Goal: Information Seeking & Learning: Learn about a topic

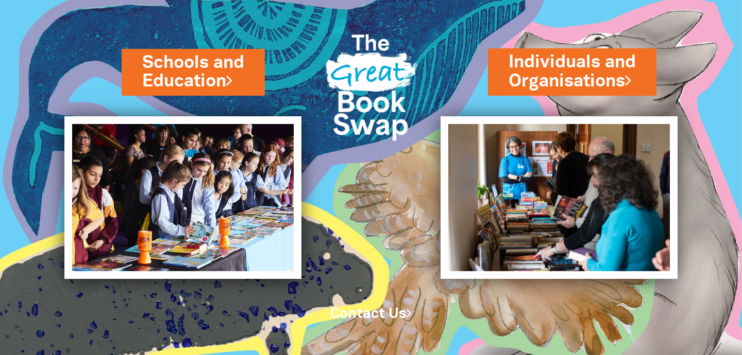
click at [201, 71] on link "Schools and Education" at bounding box center [193, 71] width 102 height 43
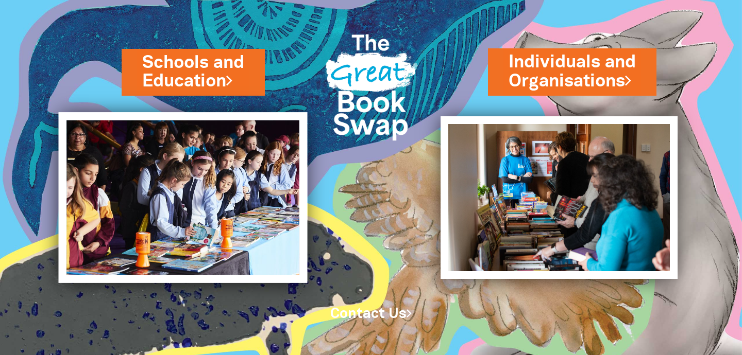
click at [170, 218] on img at bounding box center [183, 197] width 249 height 171
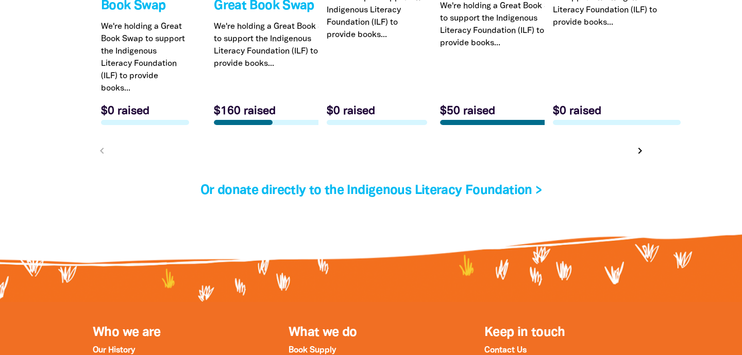
scroll to position [3382, 0]
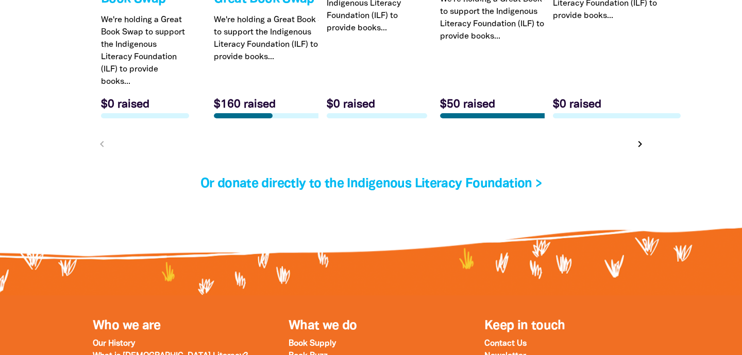
click at [640, 150] on icon "chevron_right" at bounding box center [639, 144] width 12 height 12
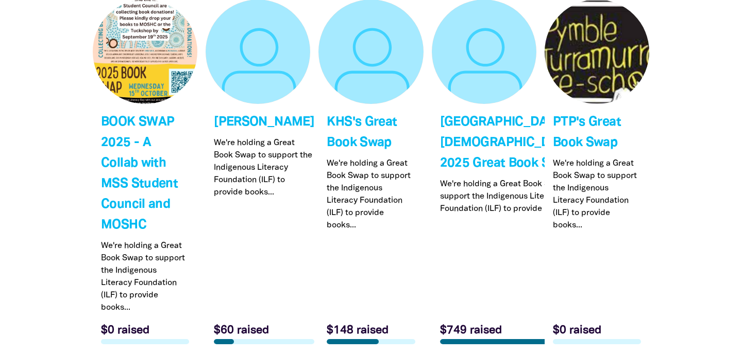
scroll to position [3218, 0]
click at [489, 143] on link "Link to Lindisfarne Anglican Grammar School's 2025 Great Book Swap!" at bounding box center [484, 175] width 105 height 353
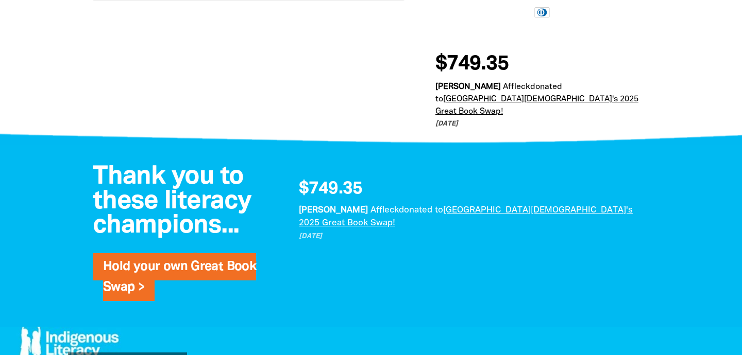
scroll to position [700, 0]
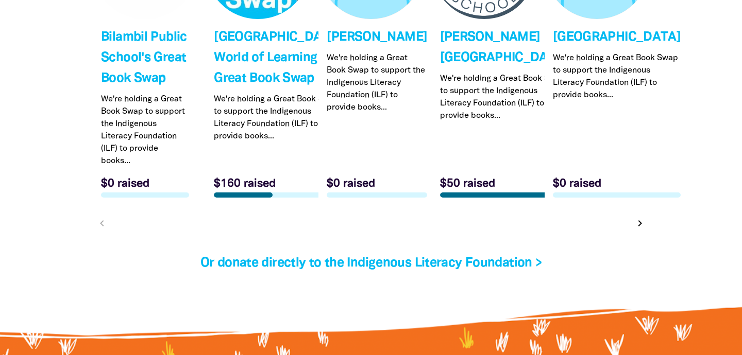
scroll to position [3299, 0]
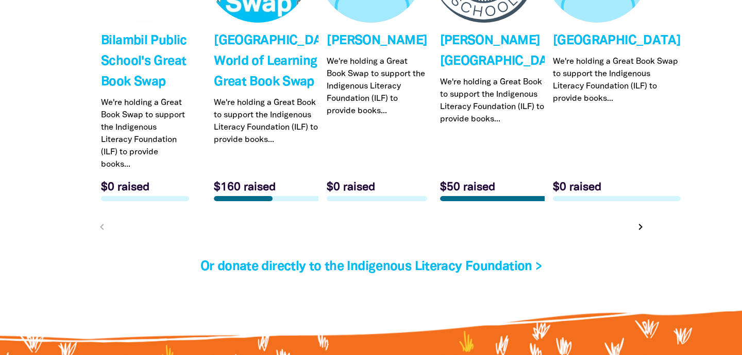
click at [639, 233] on icon "chevron_right" at bounding box center [640, 227] width 12 height 12
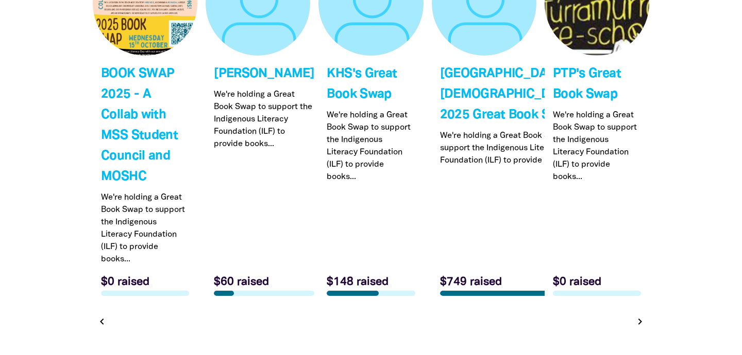
scroll to position [3291, 0]
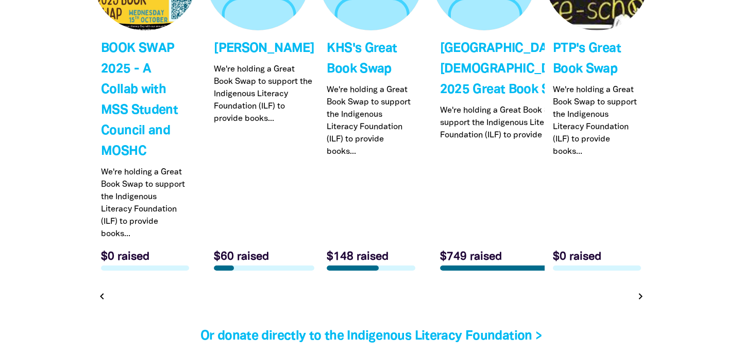
click at [642, 300] on icon "chevron_right" at bounding box center [640, 296] width 12 height 12
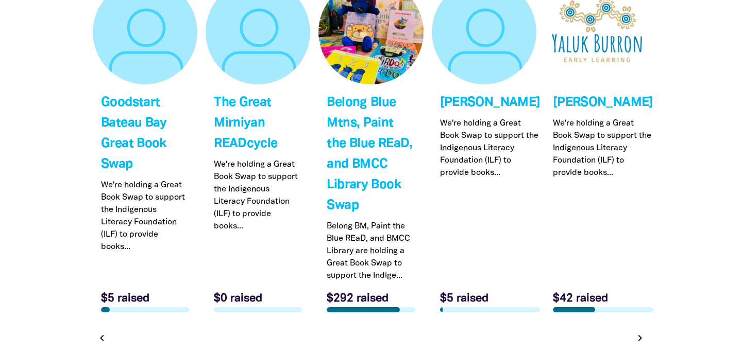
scroll to position [3240, 0]
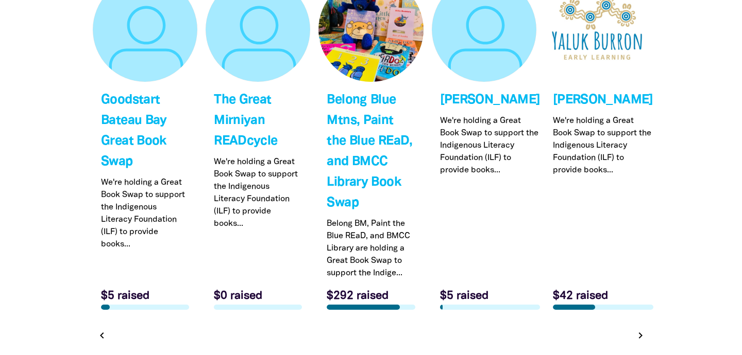
click at [640, 335] on icon "chevron_right" at bounding box center [640, 336] width 12 height 12
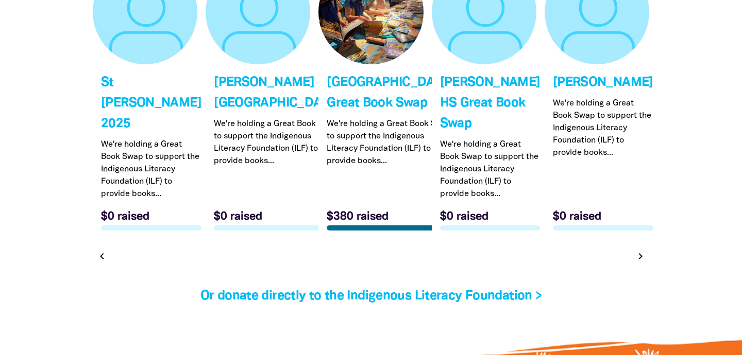
scroll to position [3259, 0]
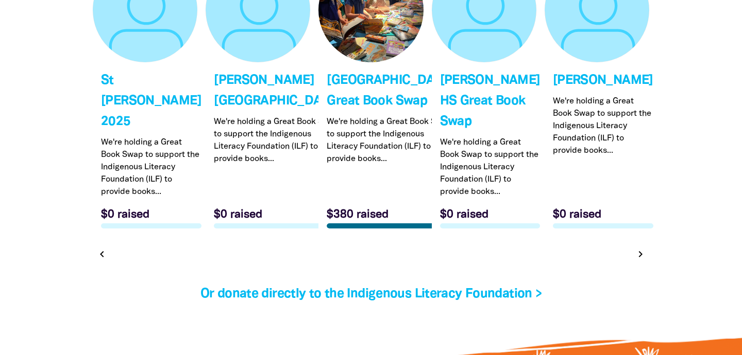
click at [640, 261] on icon "chevron_right" at bounding box center [640, 254] width 12 height 12
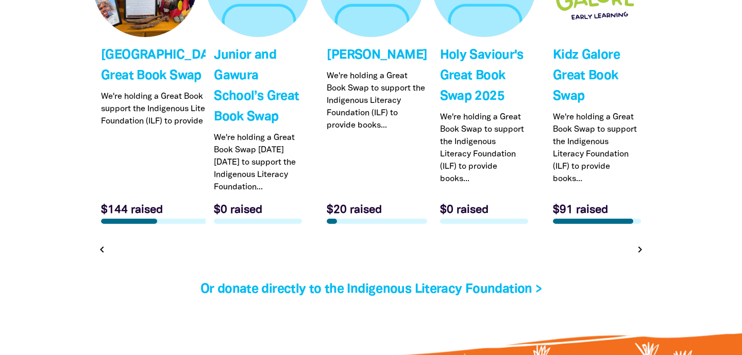
scroll to position [3287, 0]
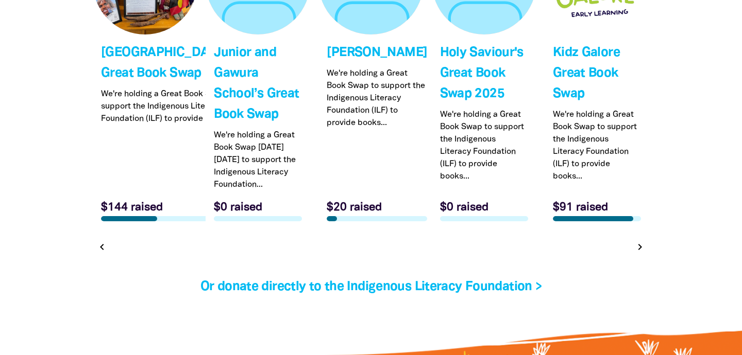
click at [641, 253] on icon "chevron_right" at bounding box center [639, 247] width 12 height 12
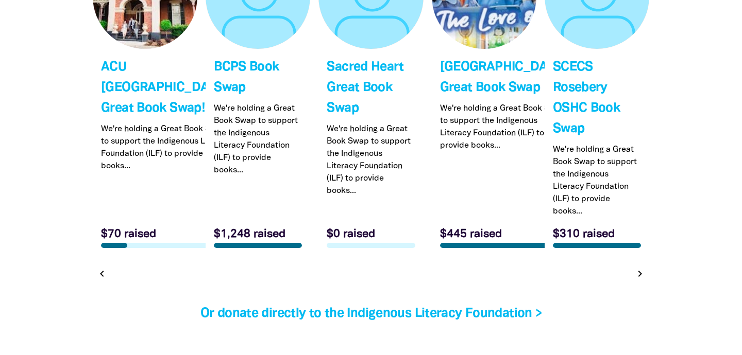
scroll to position [3275, 0]
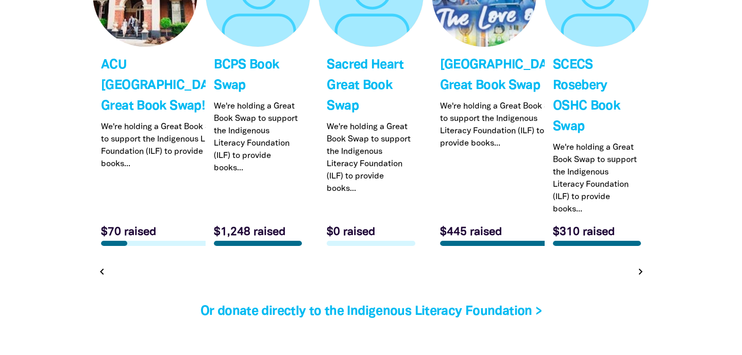
click at [644, 278] on icon "chevron_right" at bounding box center [640, 272] width 12 height 12
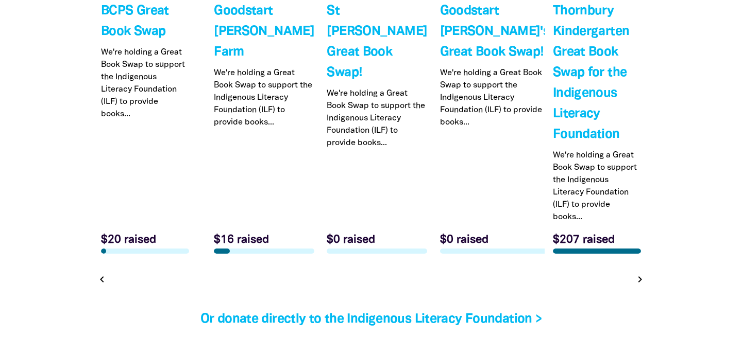
scroll to position [3331, 0]
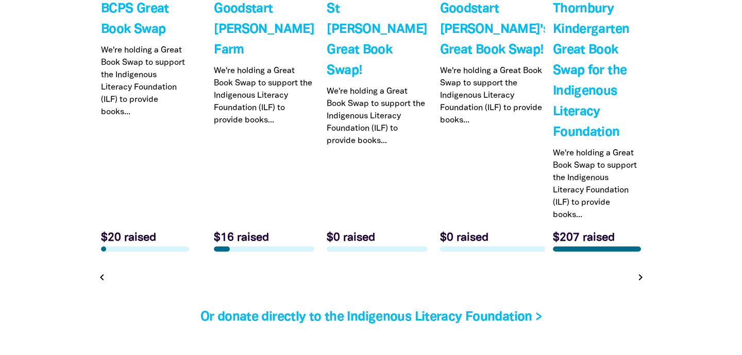
click at [639, 278] on icon "chevron_right" at bounding box center [640, 277] width 12 height 12
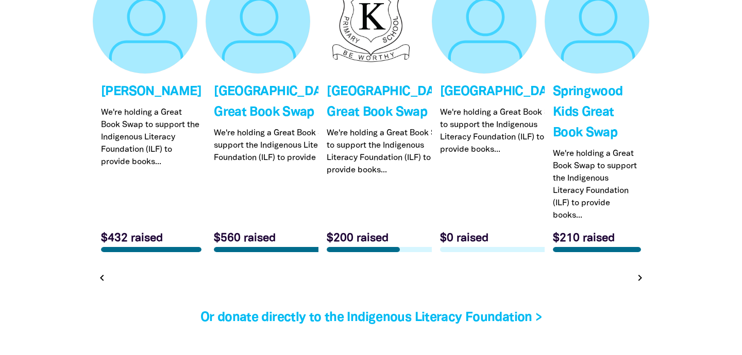
scroll to position [3249, 0]
click at [639, 284] on icon "chevron_right" at bounding box center [640, 277] width 12 height 12
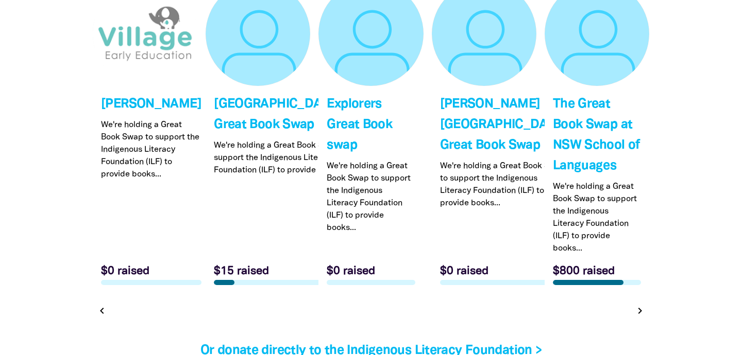
scroll to position [3246, 0]
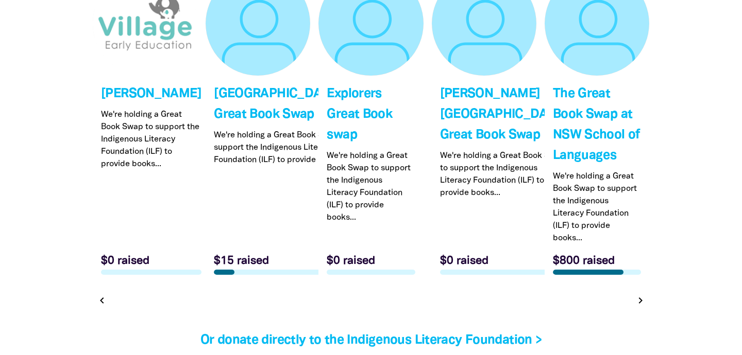
click at [639, 296] on icon "chevron_right" at bounding box center [640, 301] width 12 height 12
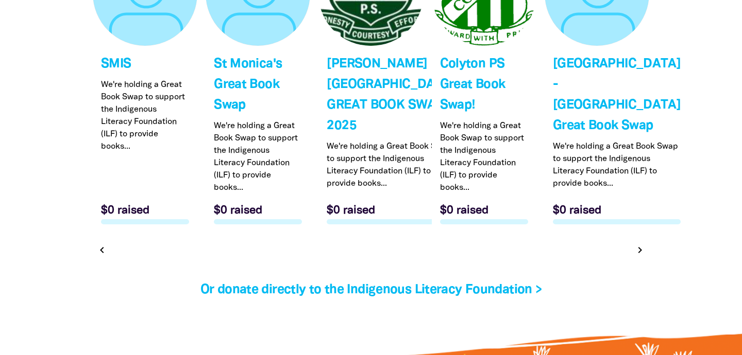
scroll to position [3275, 0]
click at [639, 257] on icon "chevron_right" at bounding box center [640, 251] width 12 height 12
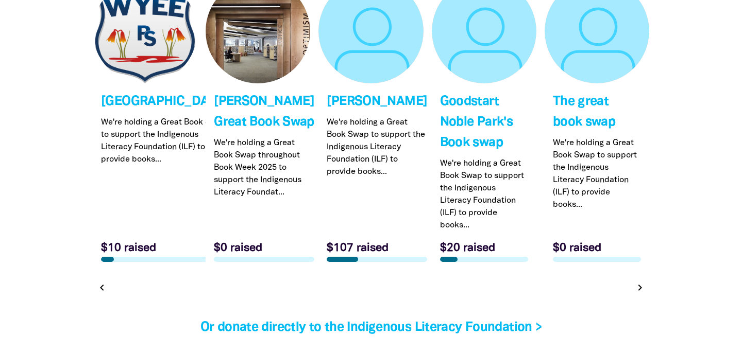
scroll to position [3239, 0]
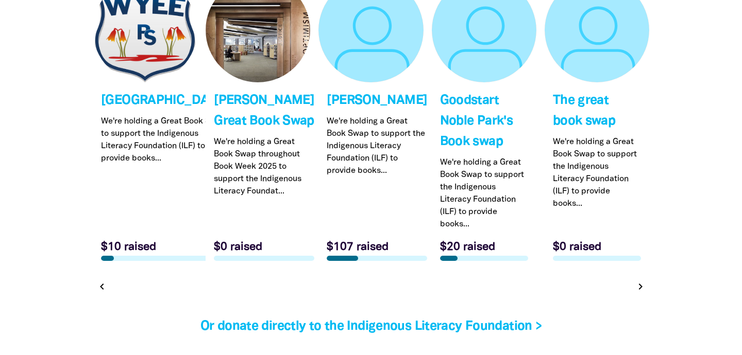
click at [641, 285] on icon "chevron_right" at bounding box center [640, 287] width 12 height 12
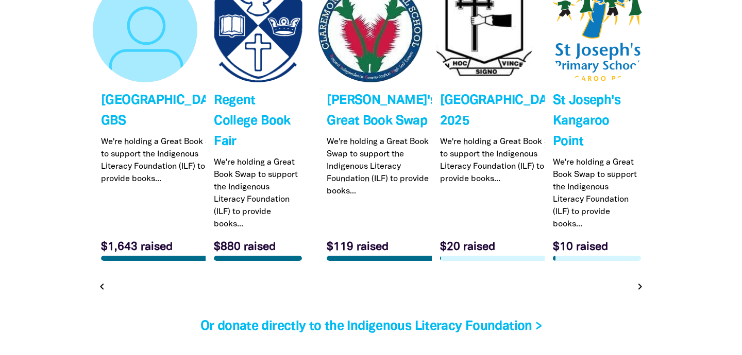
scroll to position [3213, 0]
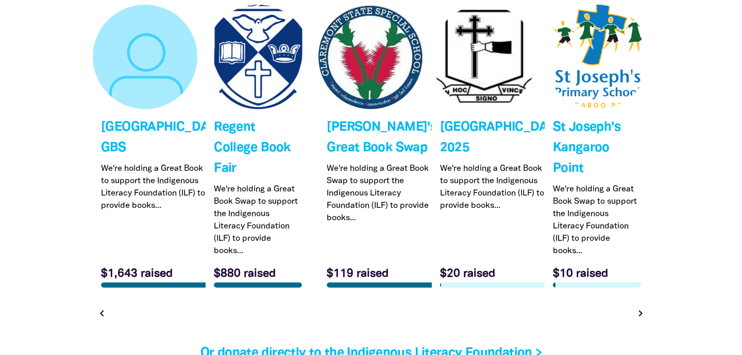
click at [638, 320] on icon "chevron_right" at bounding box center [640, 313] width 12 height 12
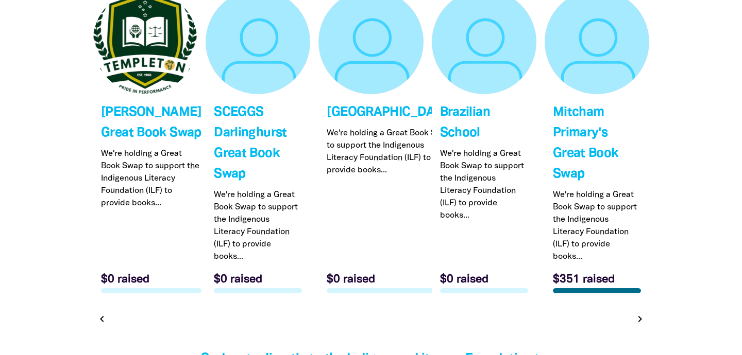
scroll to position [3228, 0]
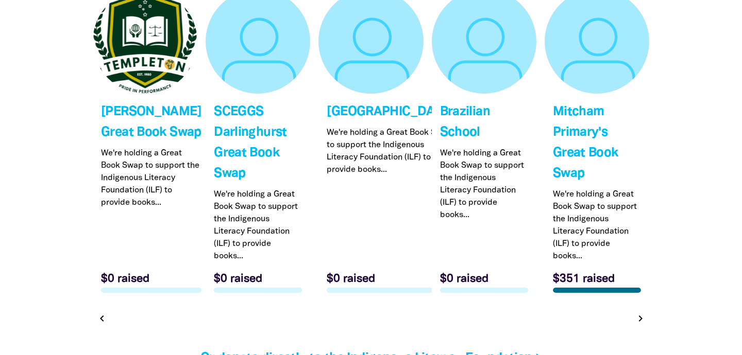
click at [641, 323] on icon "chevron_right" at bounding box center [640, 319] width 12 height 12
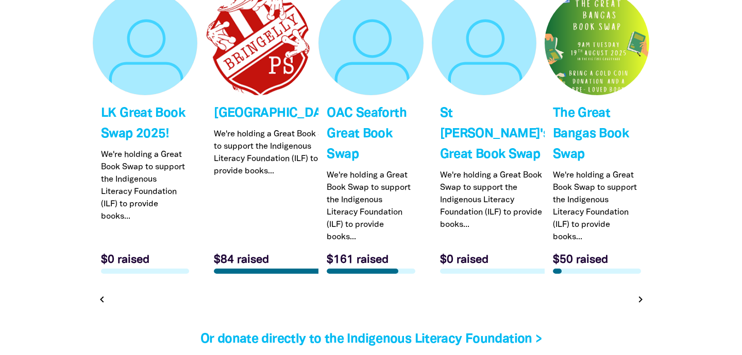
scroll to position [3230, 0]
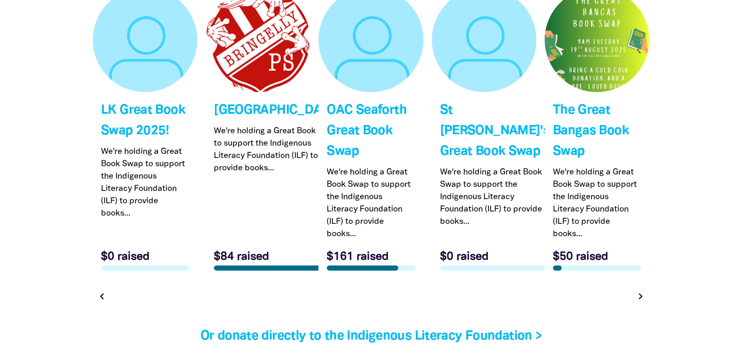
click at [643, 295] on icon "chevron_right" at bounding box center [640, 296] width 12 height 12
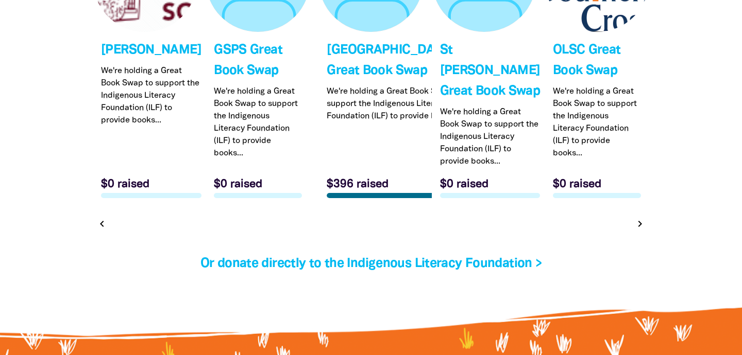
scroll to position [3294, 0]
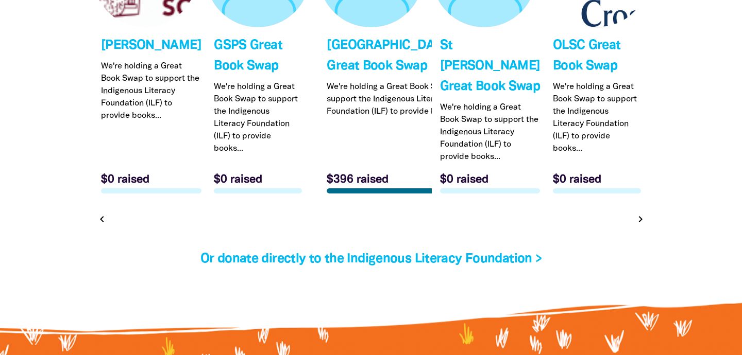
click at [642, 226] on icon "chevron_right" at bounding box center [640, 219] width 12 height 12
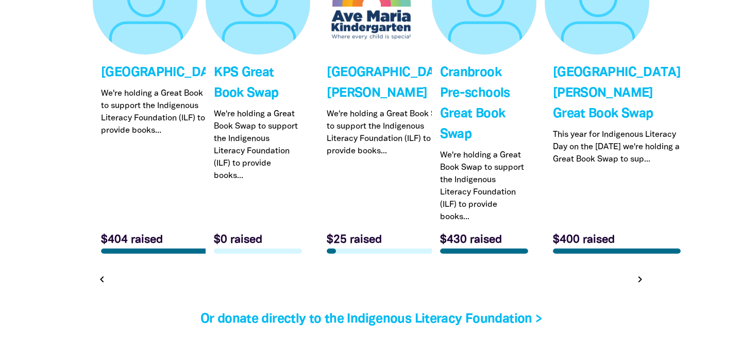
scroll to position [3268, 0]
click at [640, 278] on icon "chevron_right" at bounding box center [640, 279] width 12 height 12
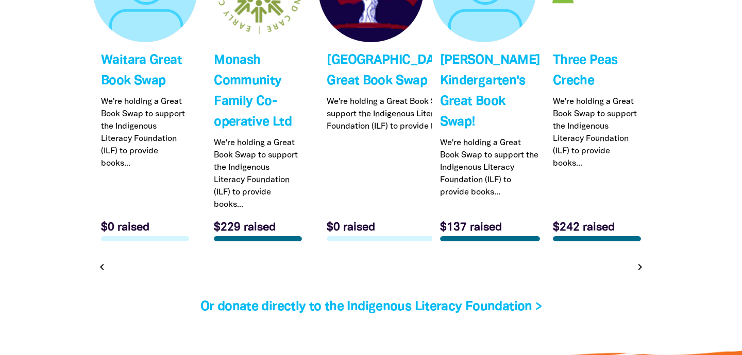
scroll to position [3282, 0]
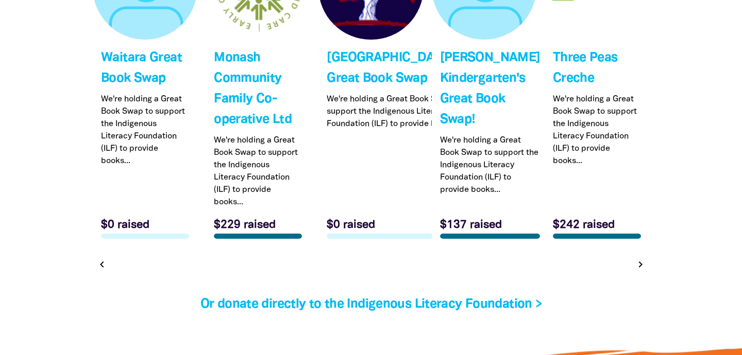
click at [639, 271] on icon "chevron_right" at bounding box center [640, 265] width 12 height 12
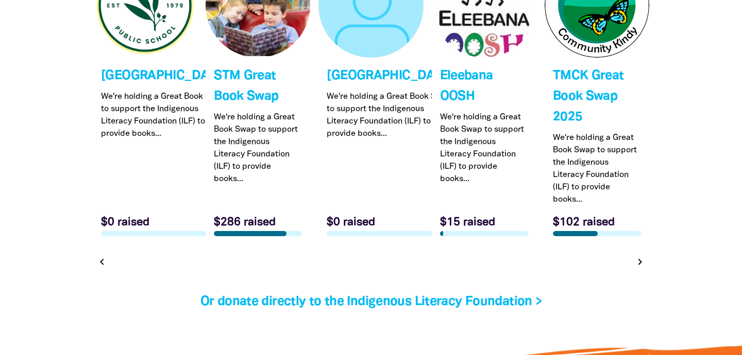
scroll to position [3266, 0]
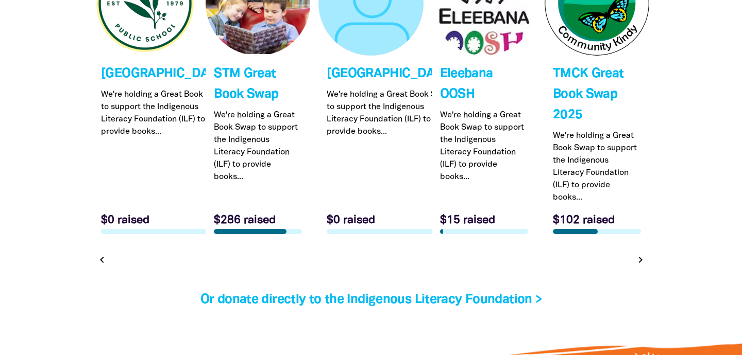
click at [641, 257] on icon "chevron_right" at bounding box center [640, 260] width 12 height 12
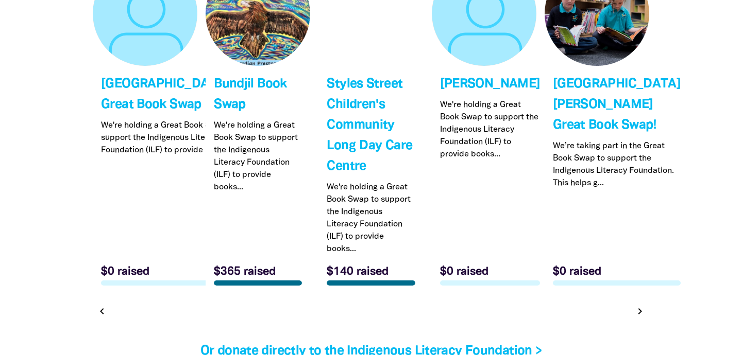
scroll to position [3257, 0]
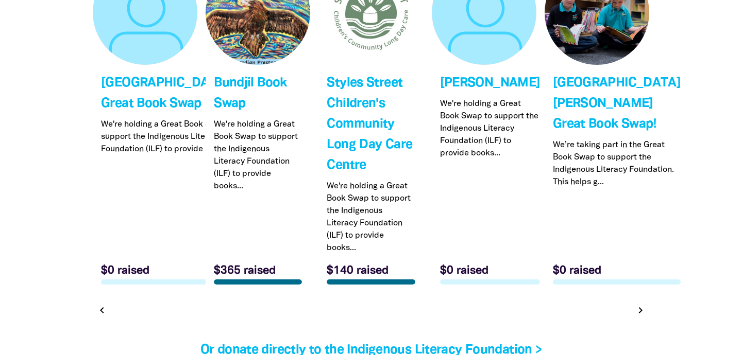
click at [640, 317] on icon "chevron_right" at bounding box center [640, 310] width 12 height 12
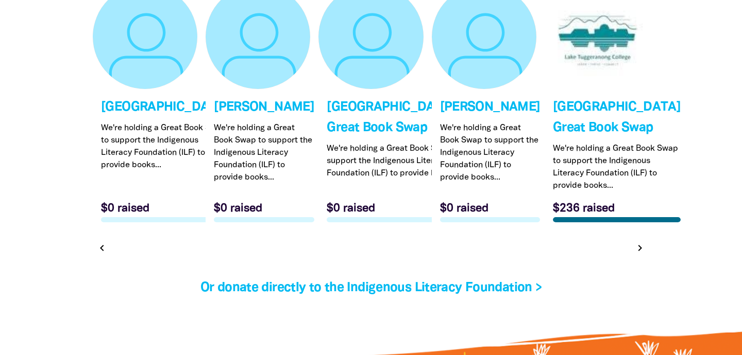
scroll to position [3233, 0]
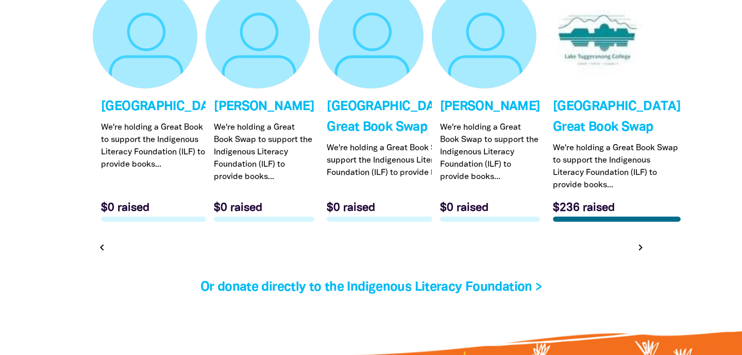
click at [641, 254] on icon "chevron_right" at bounding box center [640, 248] width 12 height 12
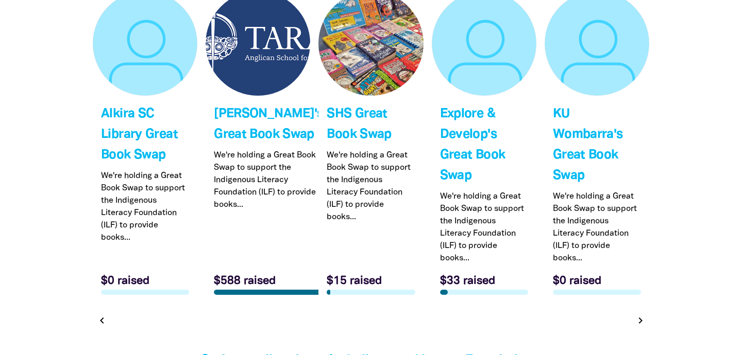
scroll to position [3226, 0]
click at [642, 320] on icon "chevron_right" at bounding box center [640, 320] width 12 height 12
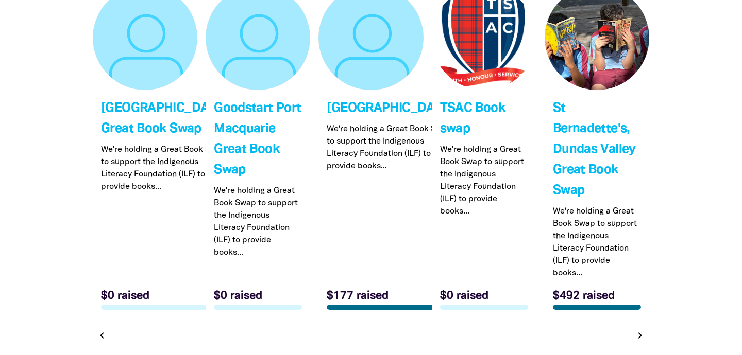
scroll to position [3233, 0]
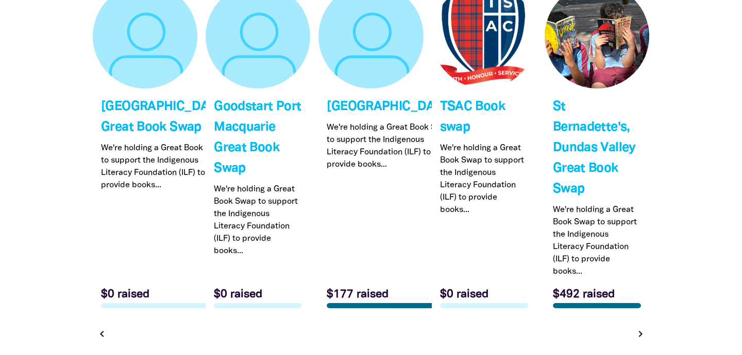
click at [639, 330] on icon "chevron_right" at bounding box center [640, 334] width 12 height 12
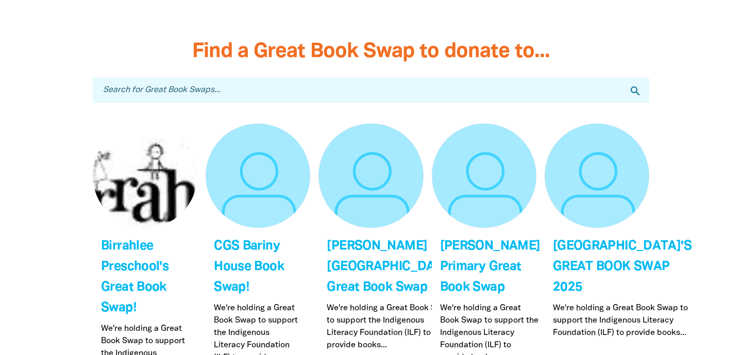
scroll to position [3092, 0]
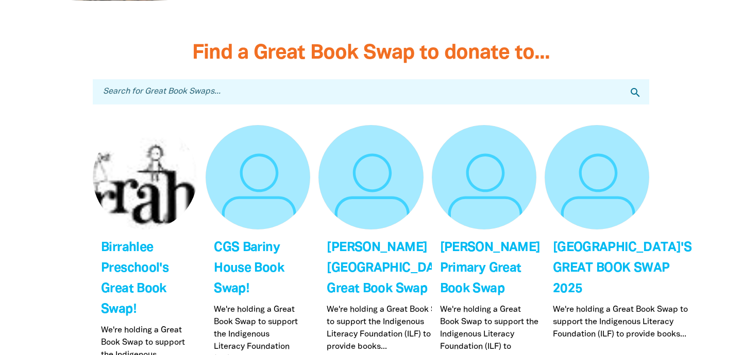
click at [295, 92] on input "Search for Great Book Swaps..." at bounding box center [371, 91] width 556 height 25
type input "nor"
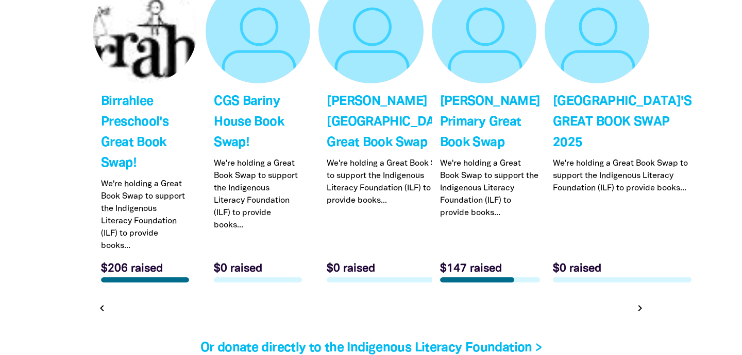
scroll to position [3226, 0]
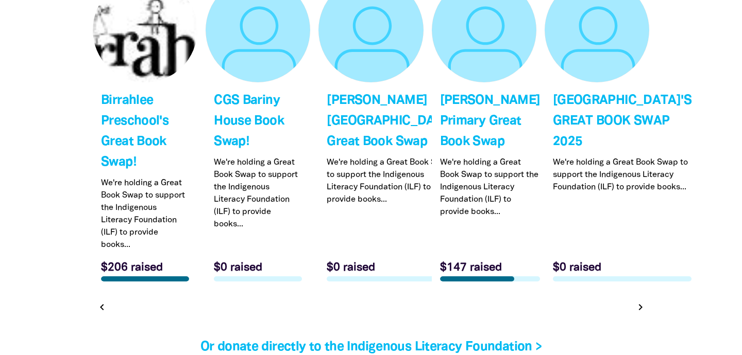
click at [640, 314] on icon "chevron_right" at bounding box center [640, 307] width 12 height 12
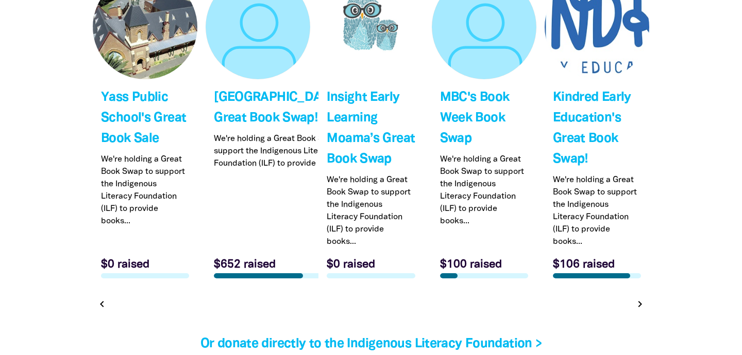
scroll to position [3232, 0]
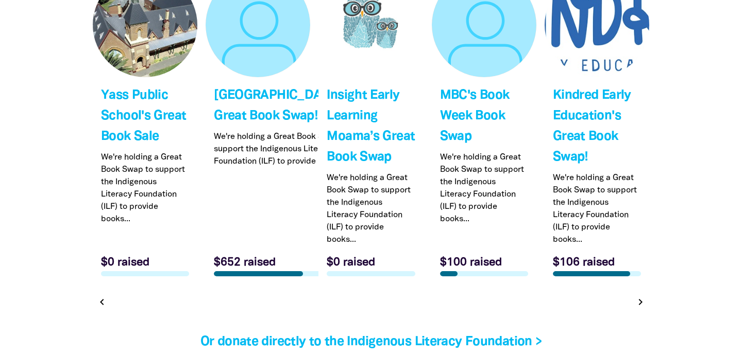
click at [640, 308] on icon "chevron_right" at bounding box center [640, 302] width 12 height 12
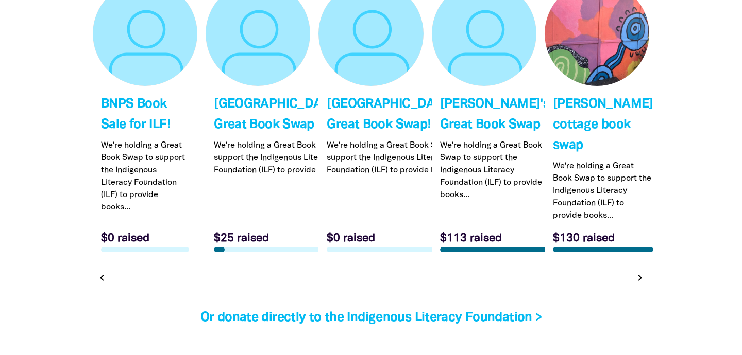
scroll to position [3224, 0]
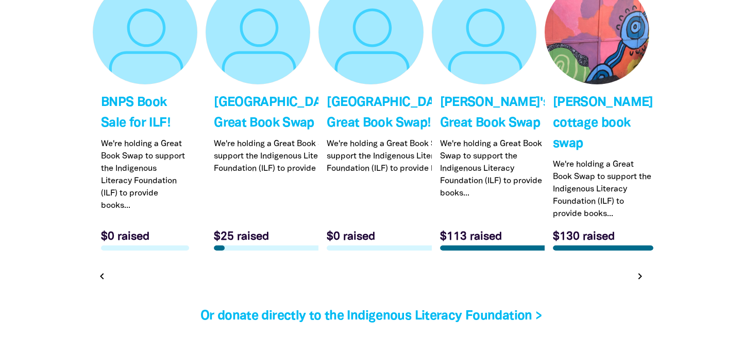
click at [470, 105] on link "Link to [PERSON_NAME]'s Great Book Swap" at bounding box center [484, 119] width 105 height 279
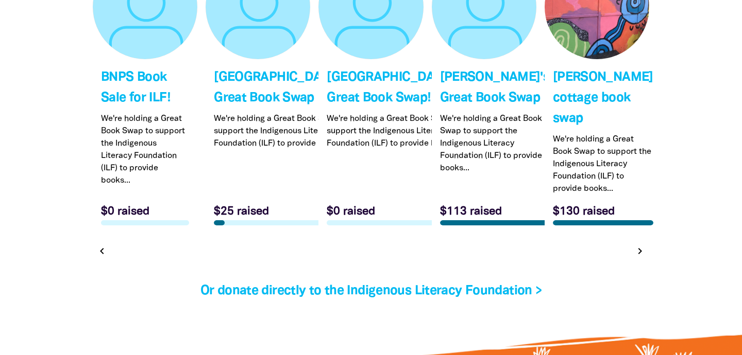
scroll to position [3287, 0]
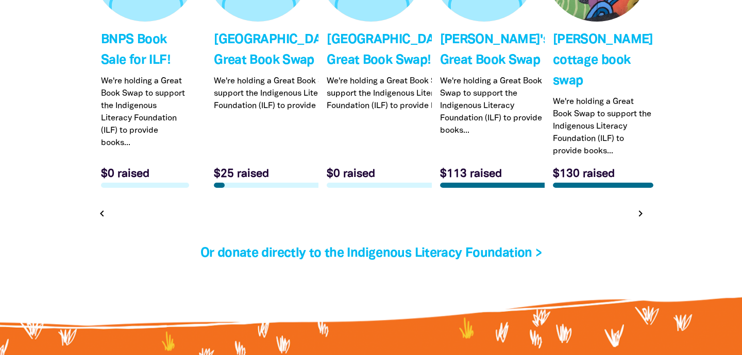
click at [642, 220] on icon "chevron_right" at bounding box center [640, 214] width 12 height 12
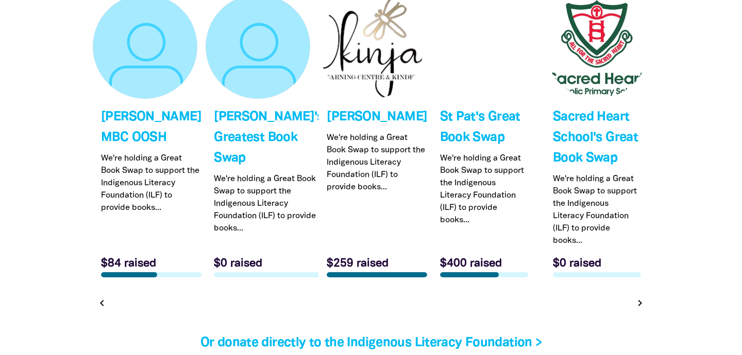
scroll to position [3217, 0]
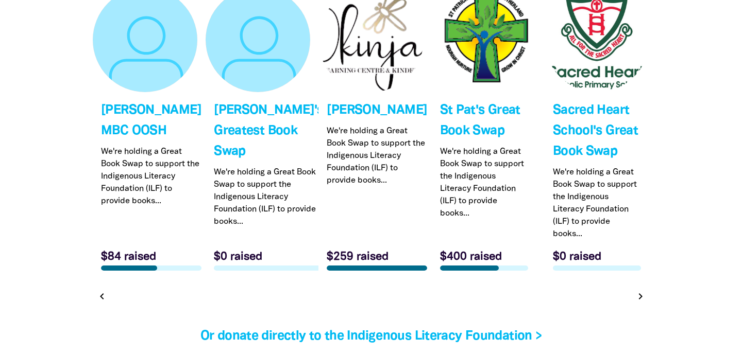
click at [640, 303] on icon "chevron_right" at bounding box center [640, 296] width 12 height 12
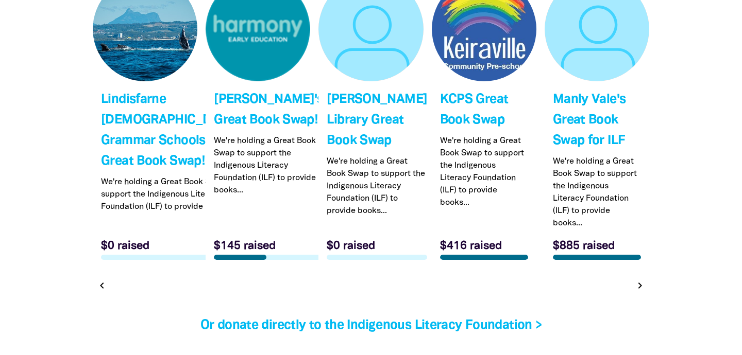
scroll to position [3230, 0]
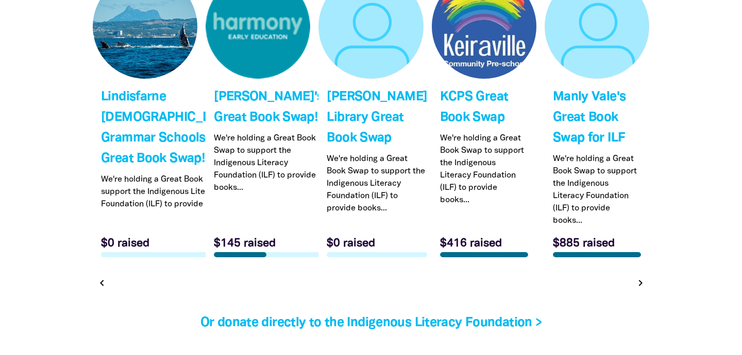
click at [639, 289] on icon "chevron_right" at bounding box center [640, 283] width 12 height 12
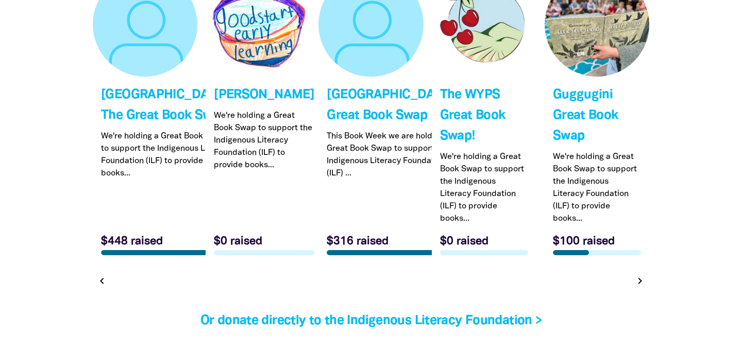
scroll to position [3238, 0]
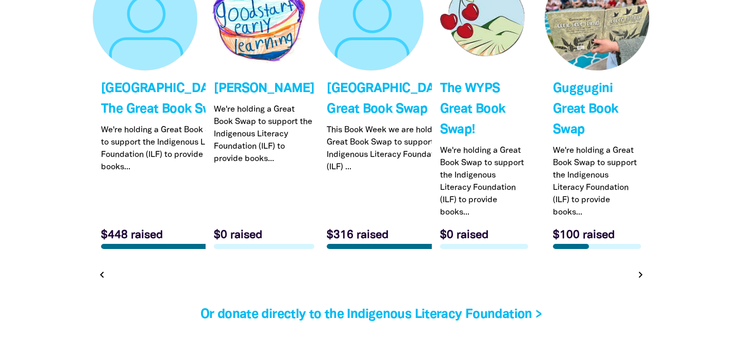
click at [641, 281] on icon "chevron_right" at bounding box center [640, 275] width 12 height 12
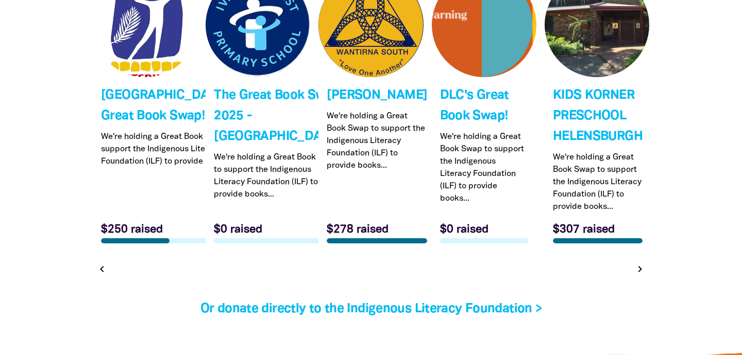
scroll to position [3235, 0]
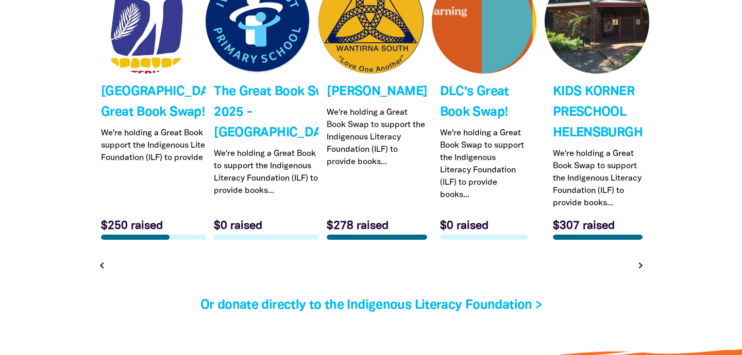
click at [642, 272] on icon "chevron_right" at bounding box center [640, 266] width 12 height 12
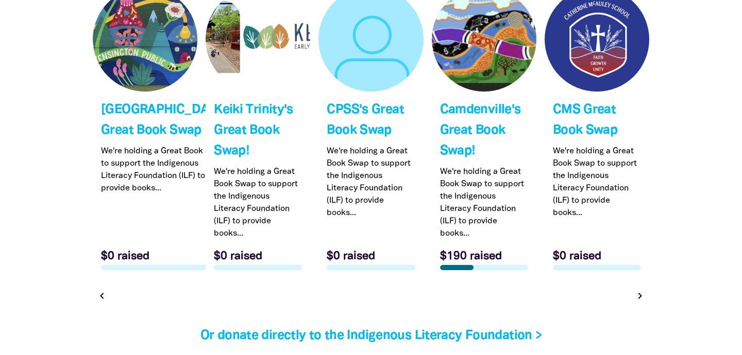
scroll to position [3214, 0]
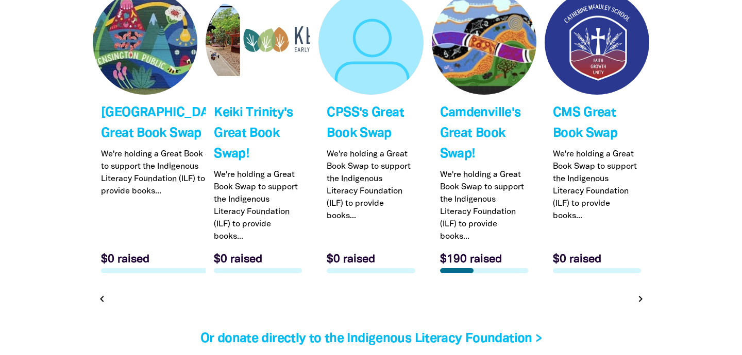
click at [640, 305] on icon "chevron_right" at bounding box center [640, 299] width 12 height 12
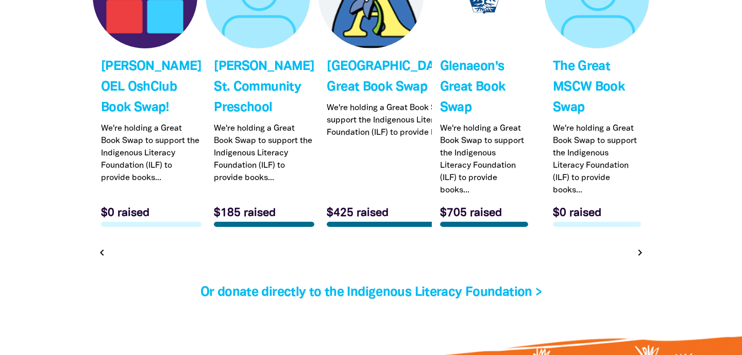
scroll to position [3260, 0]
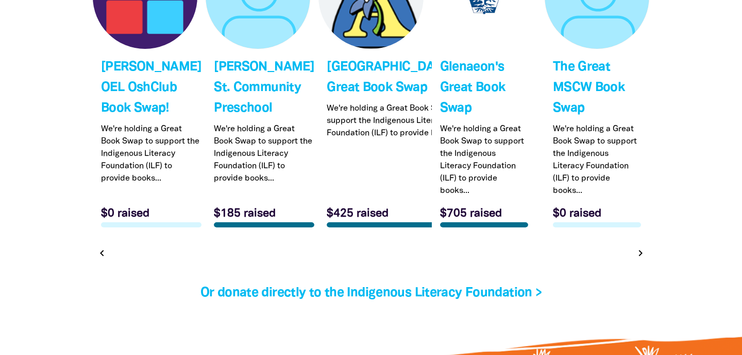
click at [644, 260] on icon "chevron_right" at bounding box center [640, 253] width 12 height 12
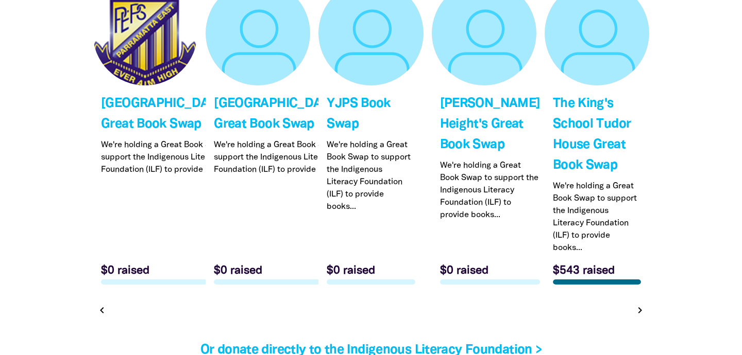
scroll to position [3224, 0]
click at [641, 316] on icon "chevron_right" at bounding box center [640, 310] width 12 height 12
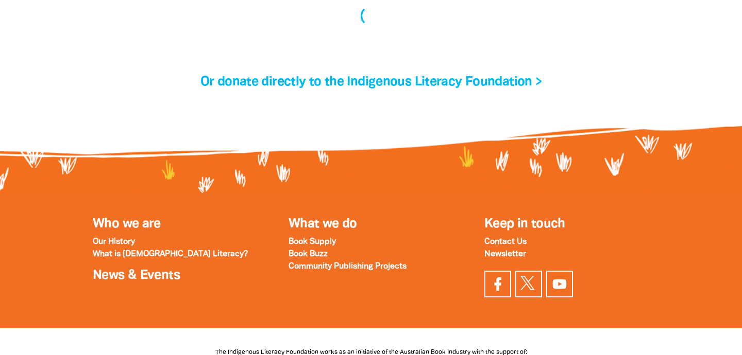
scroll to position [3199, 0]
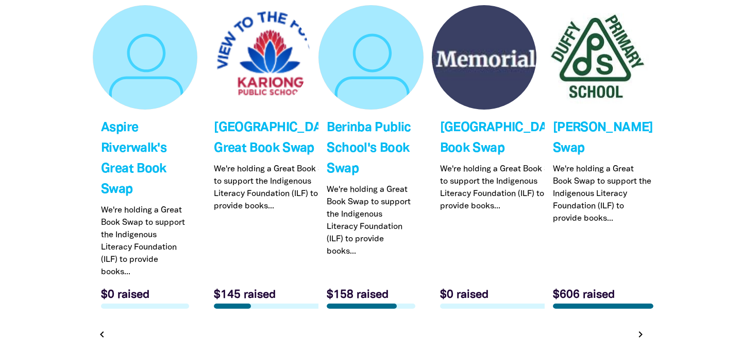
click at [641, 334] on icon "chevron_right" at bounding box center [640, 335] width 12 height 12
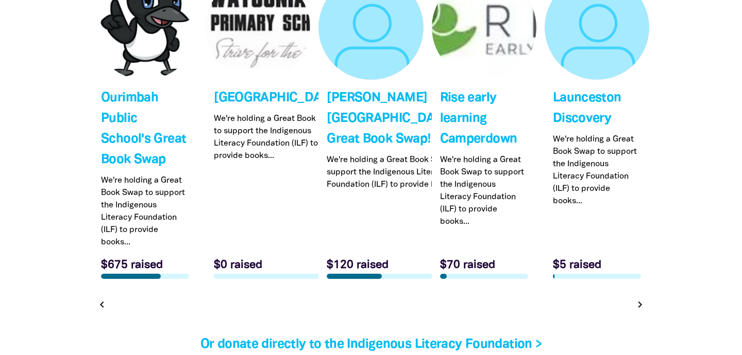
scroll to position [3230, 0]
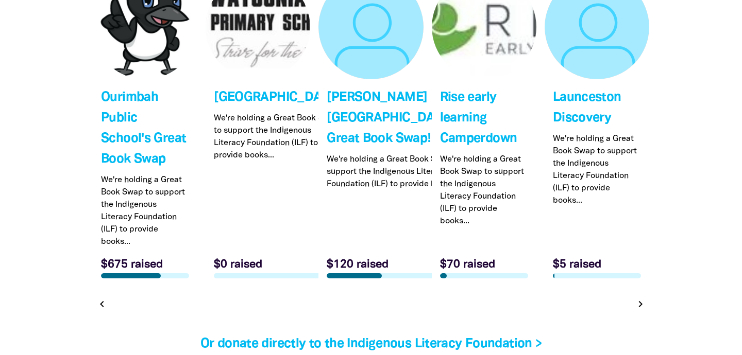
click at [641, 311] on icon "chevron_right" at bounding box center [640, 304] width 12 height 12
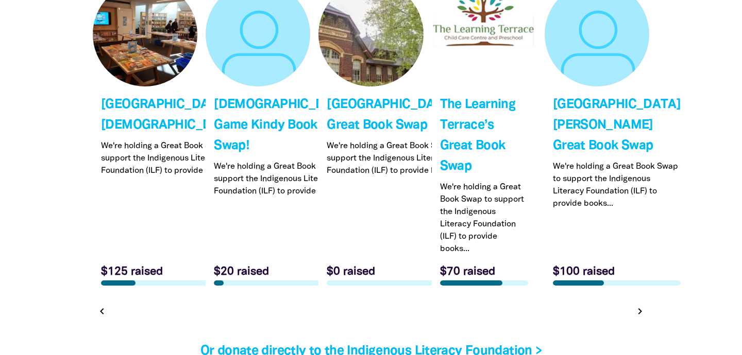
scroll to position [3237, 0]
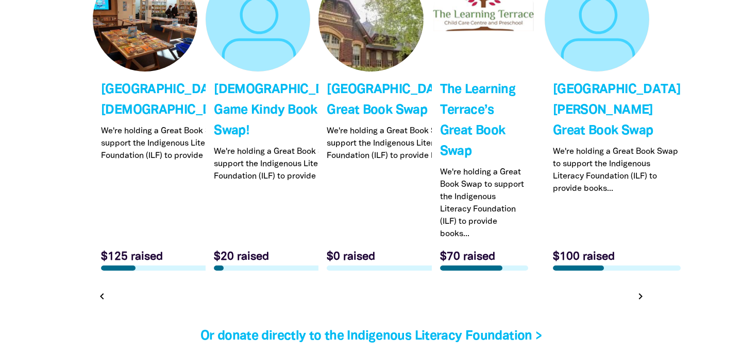
click at [641, 303] on icon "chevron_right" at bounding box center [640, 296] width 12 height 12
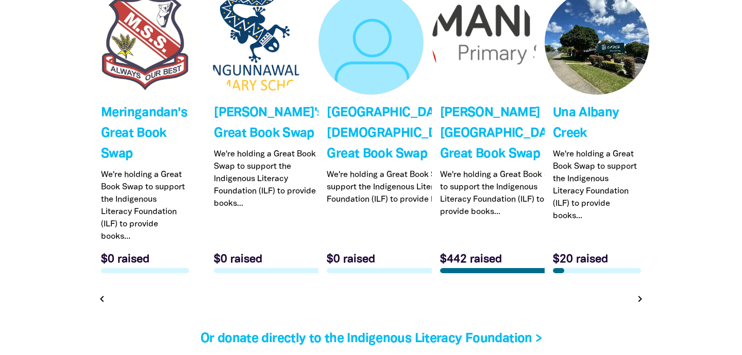
scroll to position [3216, 0]
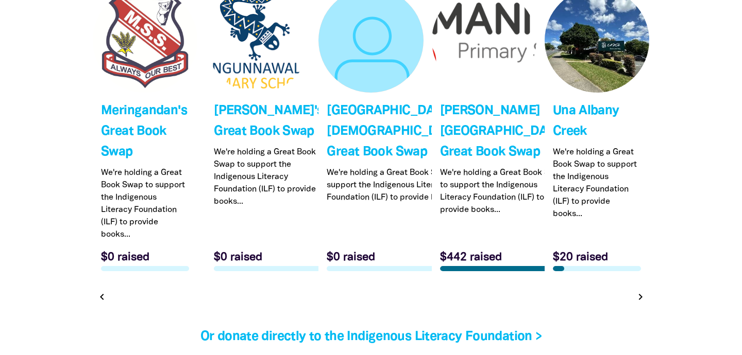
click at [640, 303] on icon "chevron_right" at bounding box center [640, 297] width 12 height 12
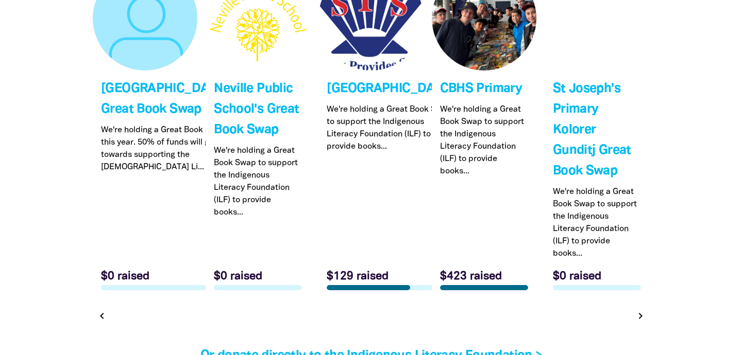
scroll to position [3242, 0]
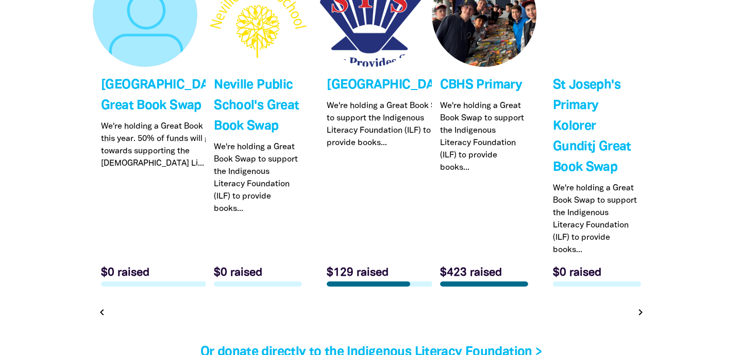
click at [639, 316] on icon "chevron_right" at bounding box center [640, 312] width 12 height 12
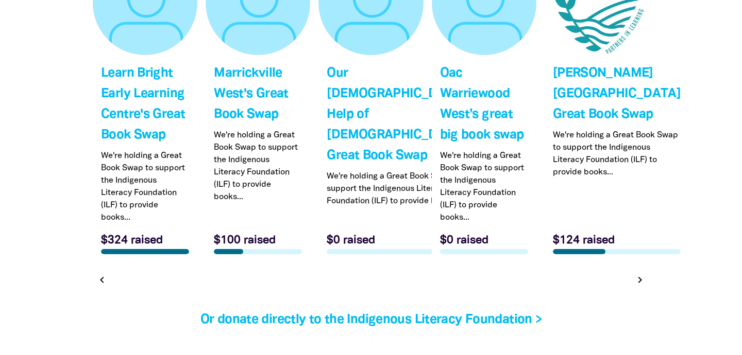
scroll to position [3262, 0]
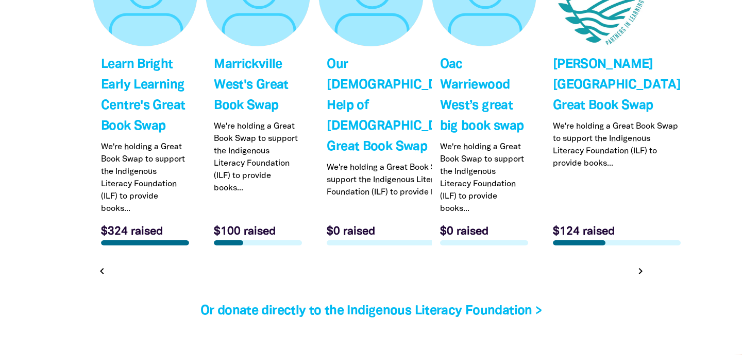
click at [638, 278] on icon "chevron_right" at bounding box center [640, 271] width 12 height 12
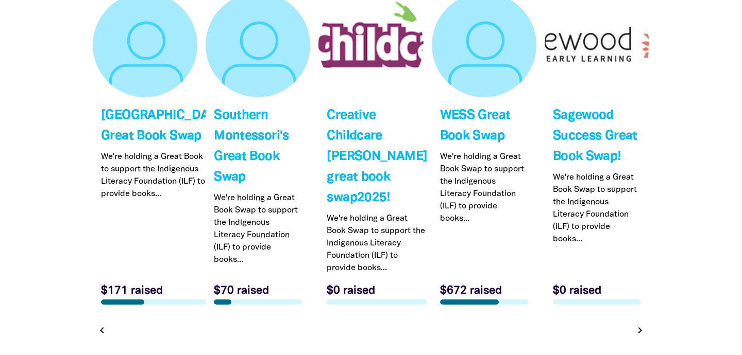
scroll to position [3218, 0]
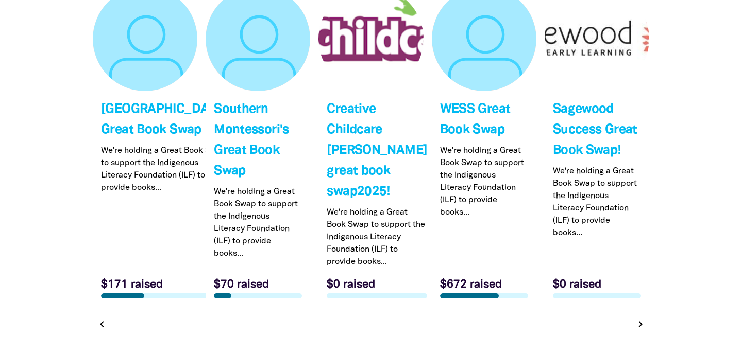
click at [641, 331] on icon "chevron_right" at bounding box center [640, 324] width 12 height 12
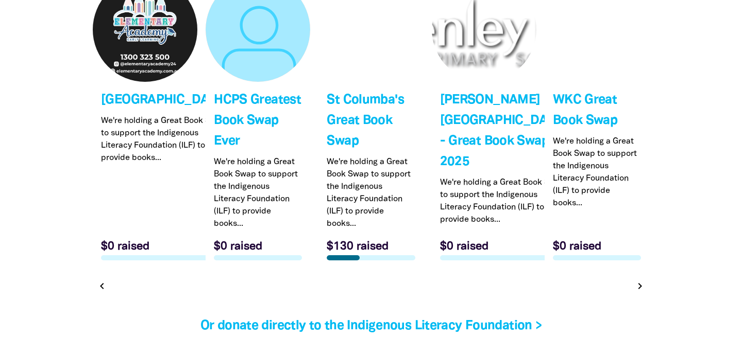
scroll to position [3229, 0]
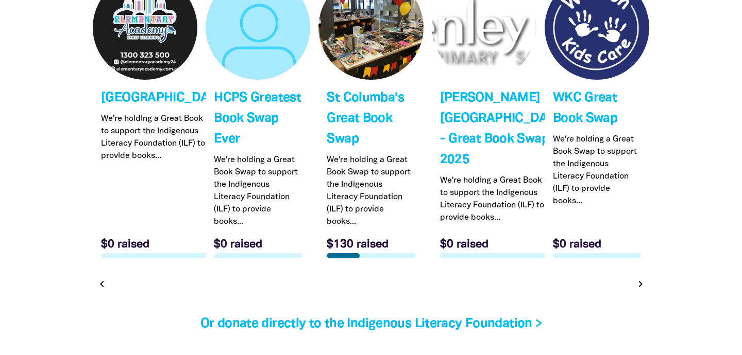
click at [642, 290] on icon "chevron_right" at bounding box center [640, 284] width 12 height 12
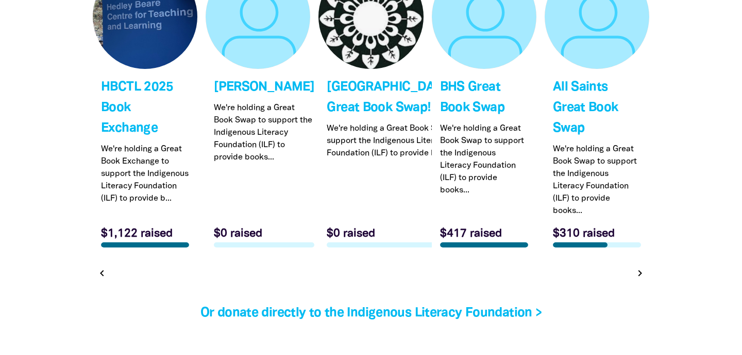
scroll to position [3255, 0]
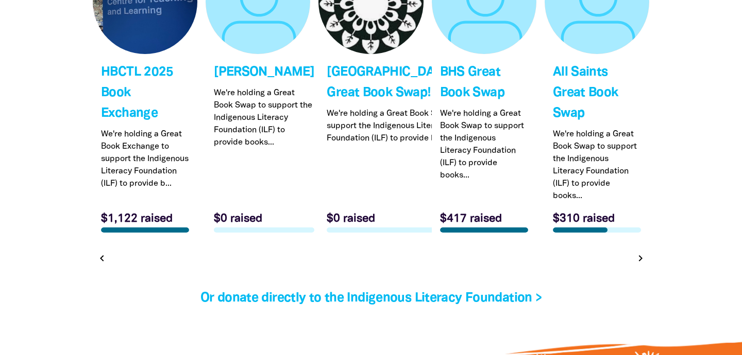
click at [642, 265] on icon "chevron_right" at bounding box center [640, 258] width 12 height 12
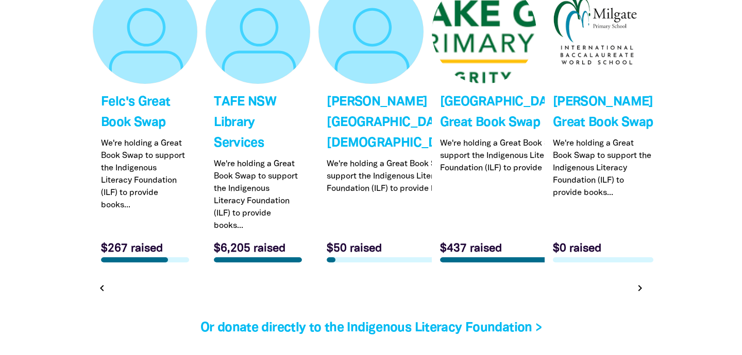
scroll to position [3231, 0]
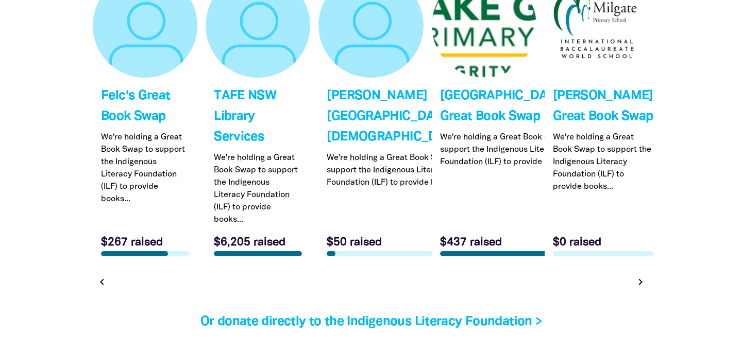
click at [642, 288] on icon "chevron_right" at bounding box center [640, 282] width 12 height 12
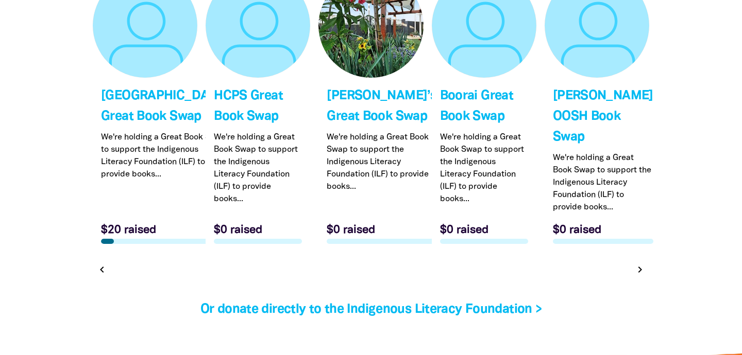
scroll to position [3199, 0]
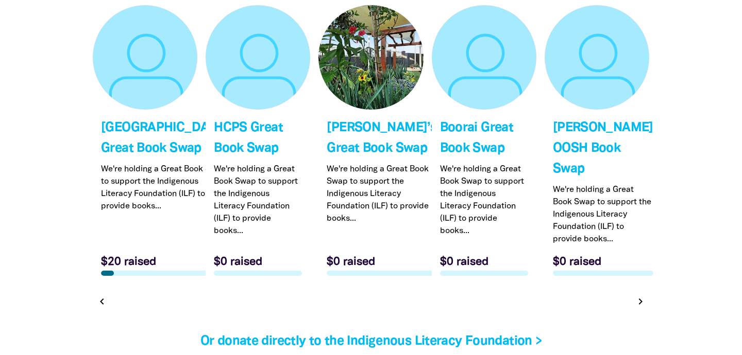
click at [642, 308] on icon "chevron_right" at bounding box center [640, 302] width 12 height 12
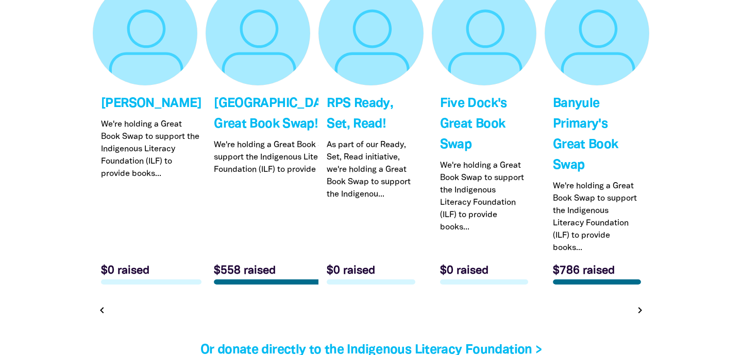
scroll to position [3225, 0]
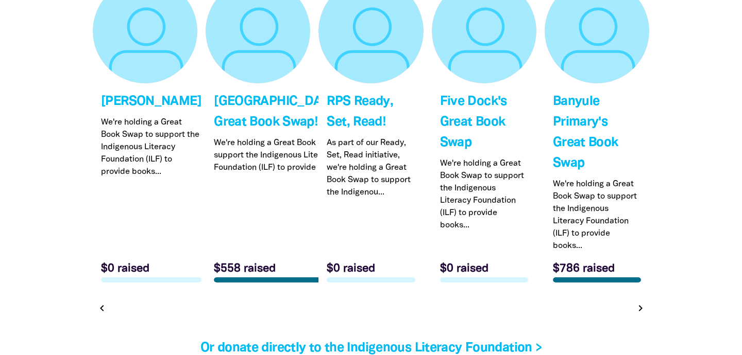
click at [642, 315] on icon "chevron_right" at bounding box center [640, 308] width 12 height 12
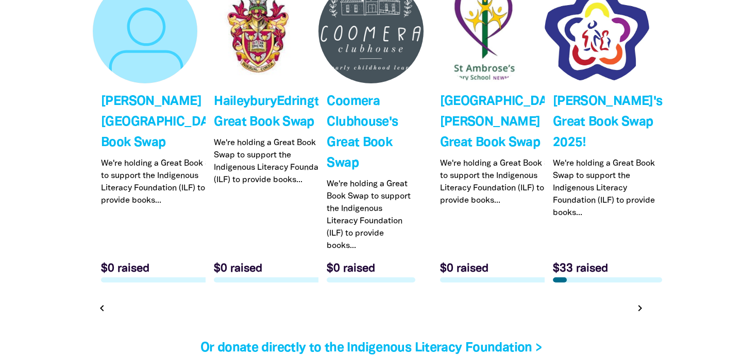
scroll to position [3199, 0]
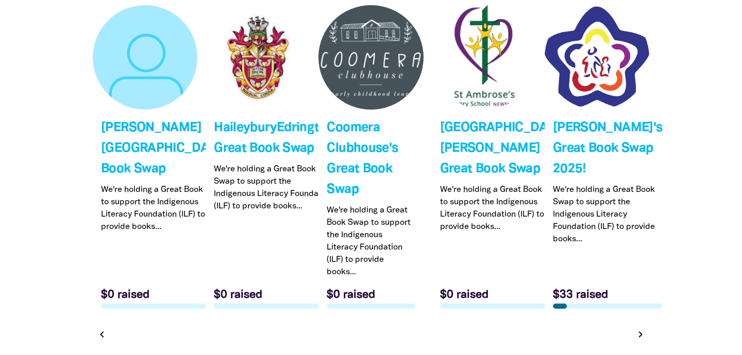
click at [642, 331] on icon "chevron_right" at bounding box center [640, 335] width 12 height 12
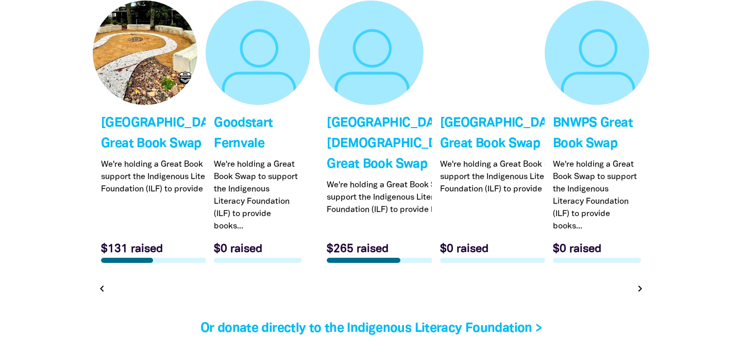
scroll to position [3224, 0]
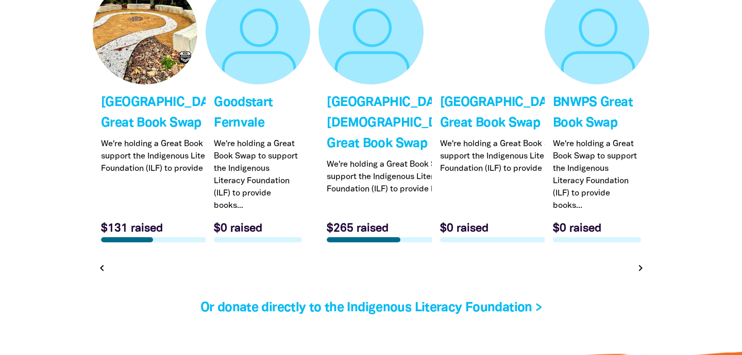
click at [642, 274] on icon "chevron_right" at bounding box center [640, 268] width 12 height 12
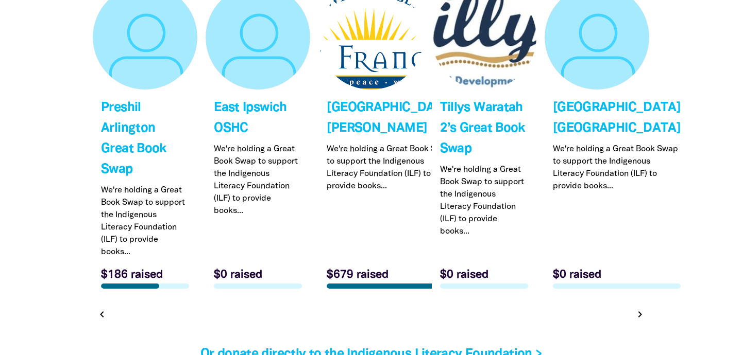
scroll to position [3237, 0]
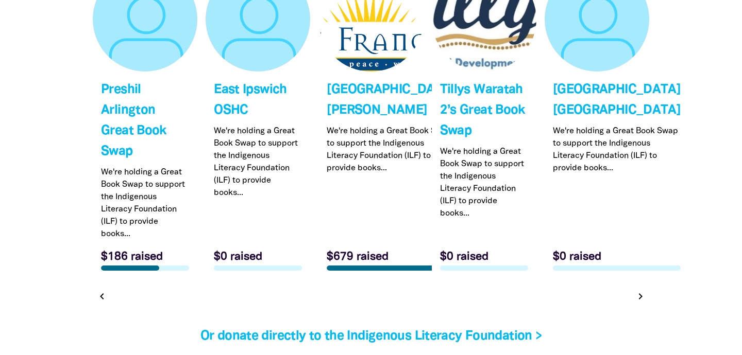
click at [641, 303] on icon "chevron_right" at bounding box center [640, 296] width 12 height 12
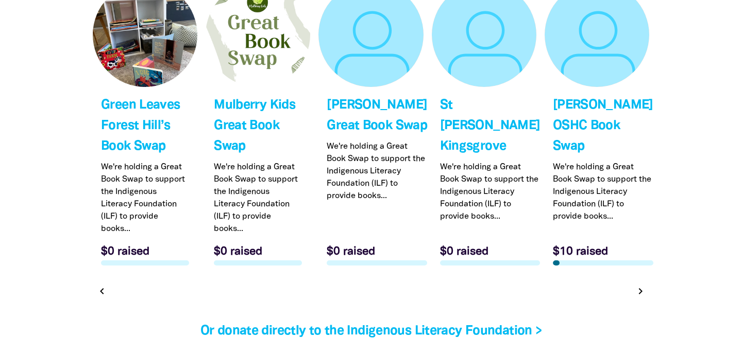
scroll to position [3224, 0]
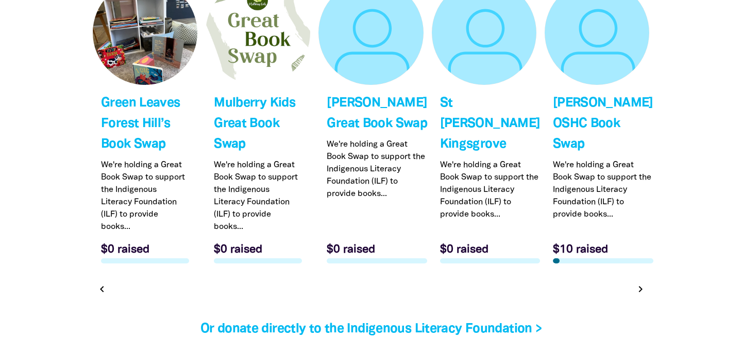
click at [639, 296] on icon "chevron_right" at bounding box center [640, 289] width 12 height 12
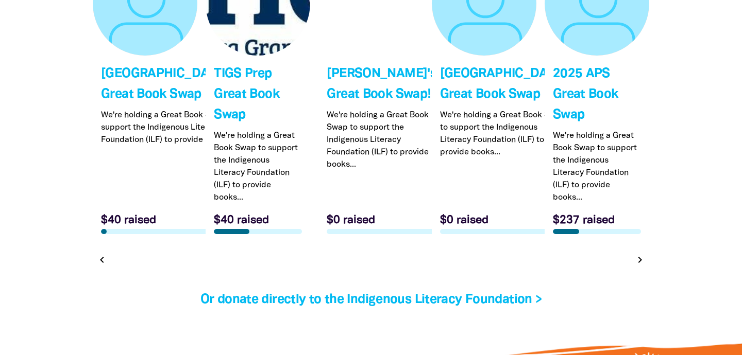
scroll to position [3254, 0]
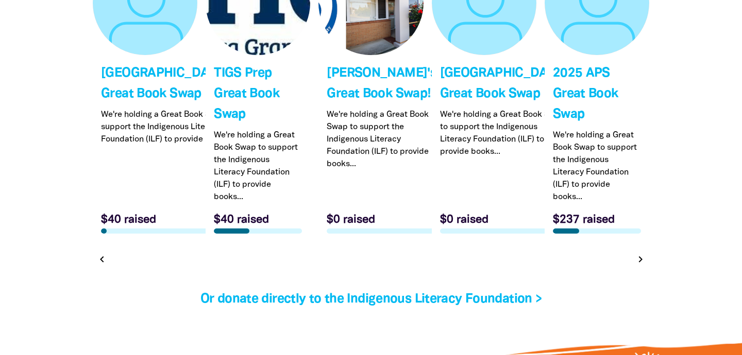
click at [639, 266] on icon "chevron_right" at bounding box center [640, 259] width 12 height 12
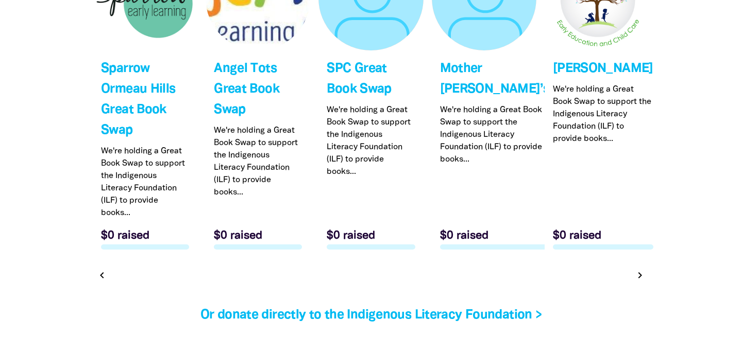
scroll to position [3285, 0]
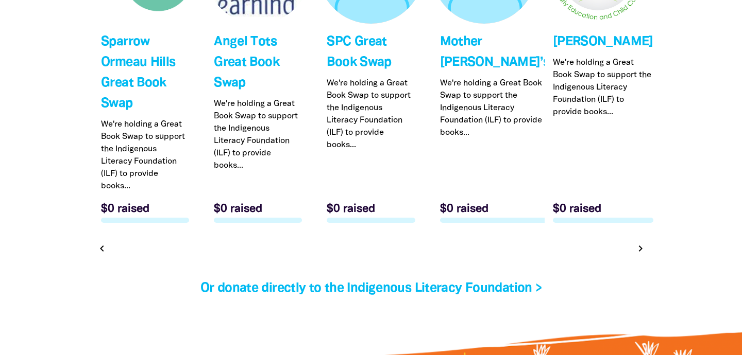
click at [642, 249] on icon "chevron_right" at bounding box center [640, 249] width 12 height 12
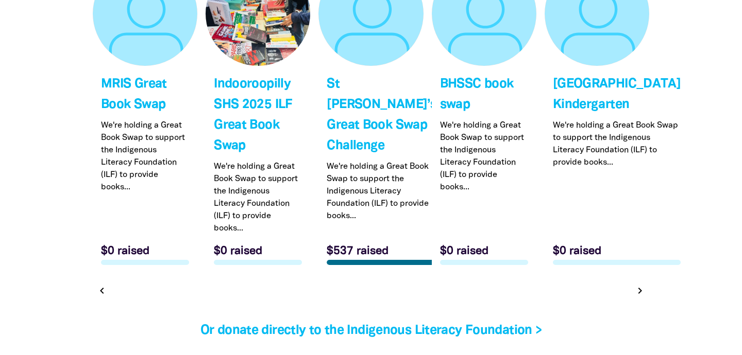
scroll to position [3244, 0]
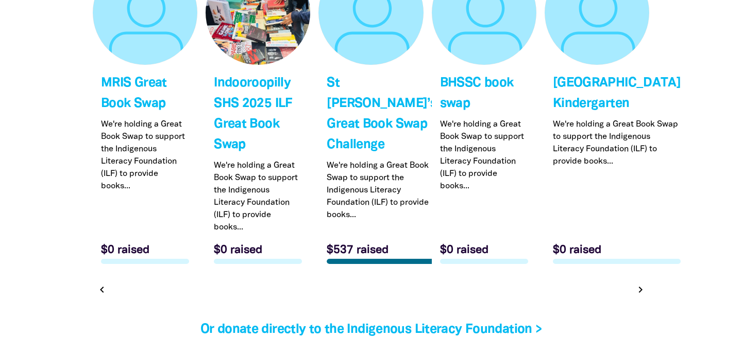
click at [637, 287] on icon "chevron_right" at bounding box center [640, 290] width 12 height 12
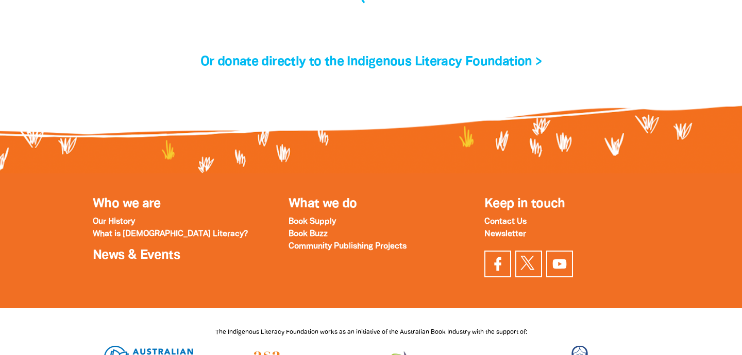
scroll to position [3199, 0]
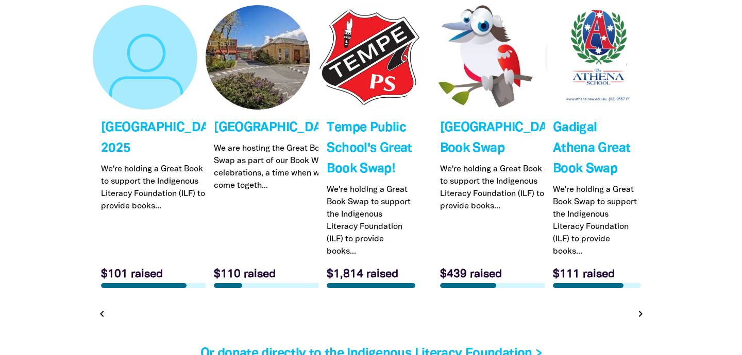
click at [640, 320] on icon "chevron_right" at bounding box center [640, 314] width 12 height 12
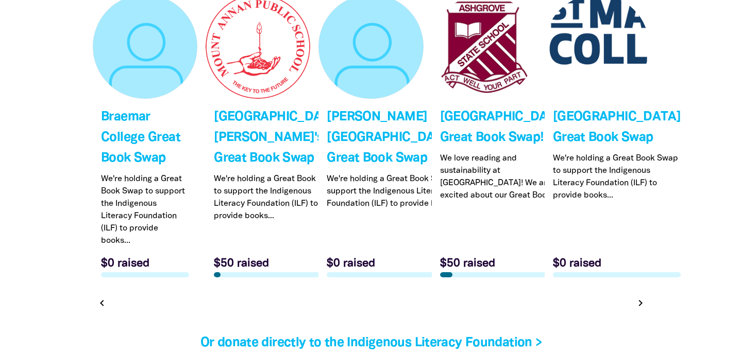
scroll to position [3212, 0]
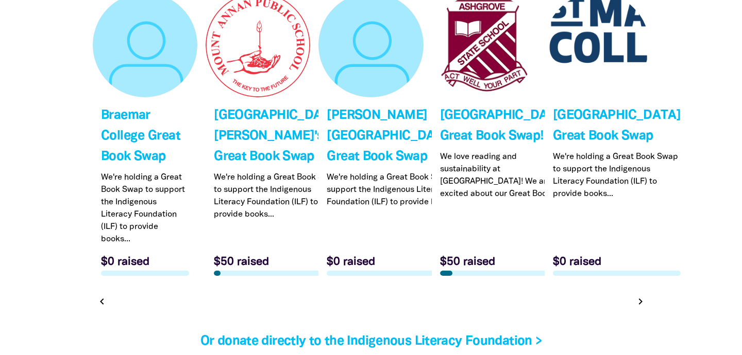
click at [639, 308] on icon "chevron_right" at bounding box center [640, 302] width 12 height 12
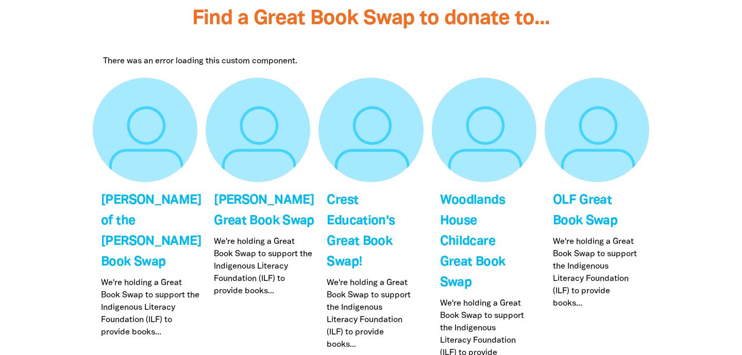
scroll to position [3275, 0]
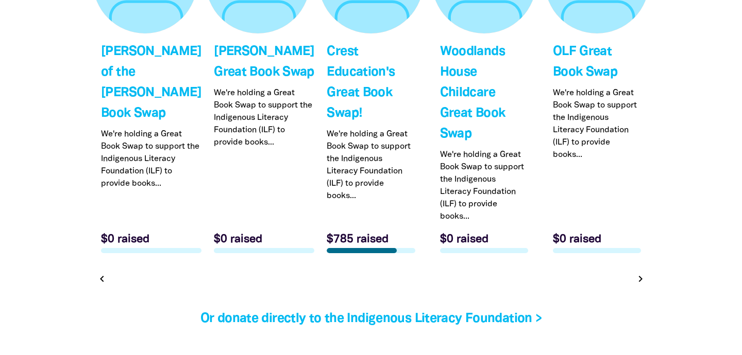
click at [640, 276] on icon "chevron_right" at bounding box center [640, 279] width 12 height 12
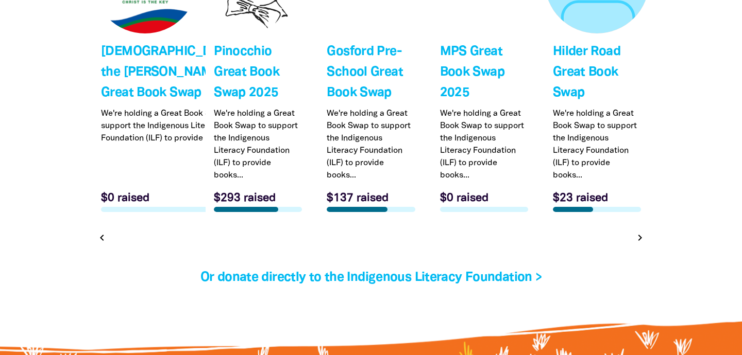
scroll to position [3189, 0]
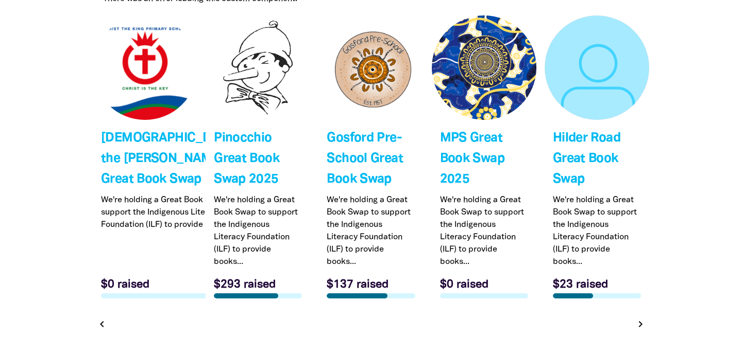
click at [639, 329] on icon "chevron_right" at bounding box center [640, 324] width 12 height 12
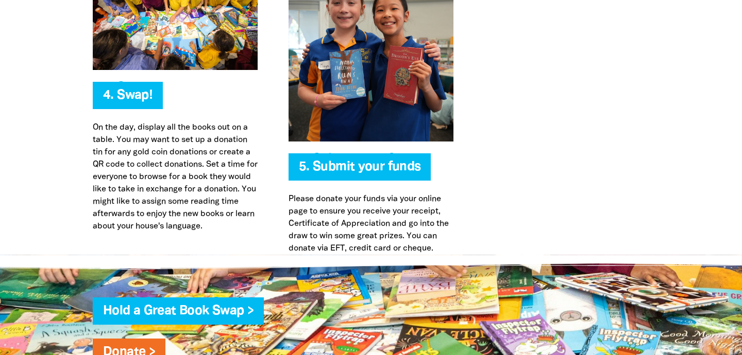
scroll to position [2429, 0]
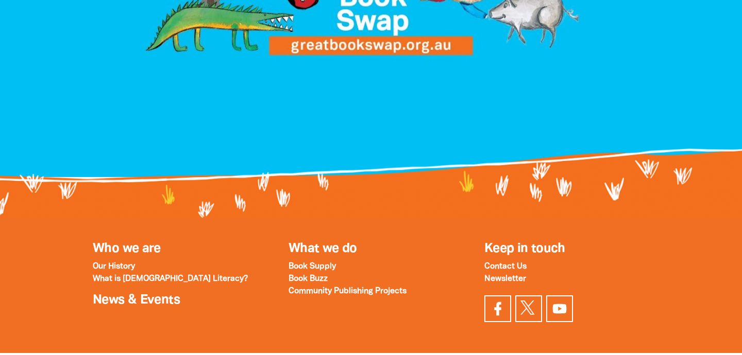
scroll to position [1162, 0]
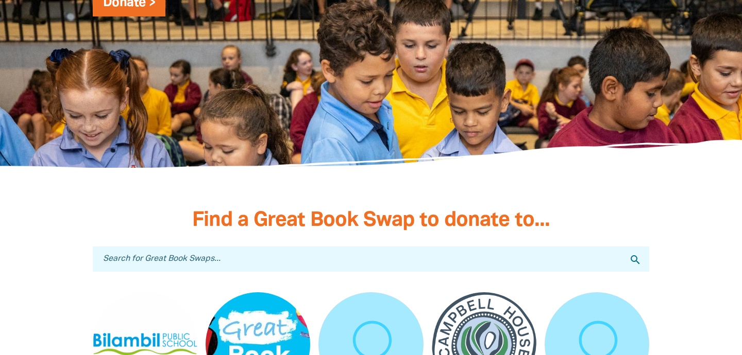
scroll to position [2927, 0]
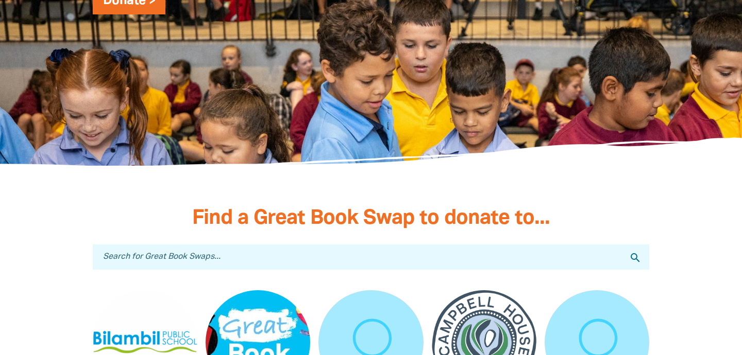
click at [313, 245] on input "Search for Great Book Swaps..." at bounding box center [371, 257] width 556 height 25
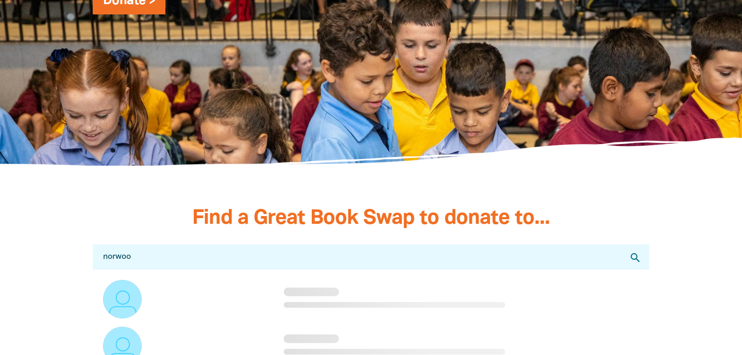
type input "norwood"
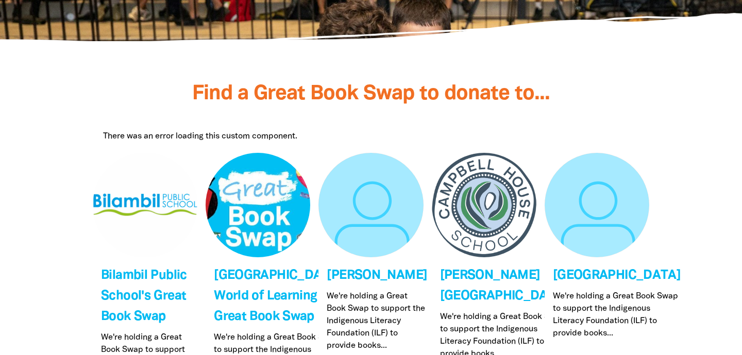
scroll to position [3053, 0]
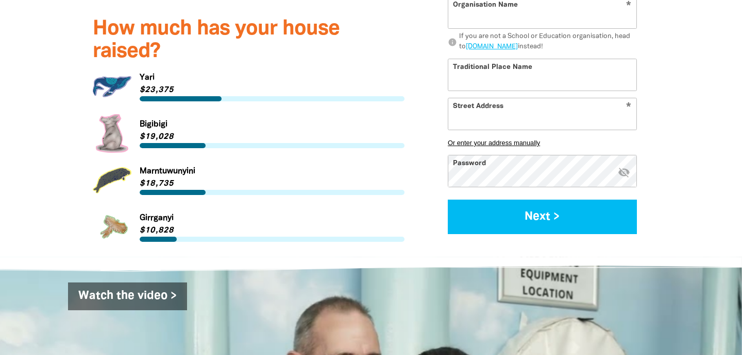
scroll to position [1421, 0]
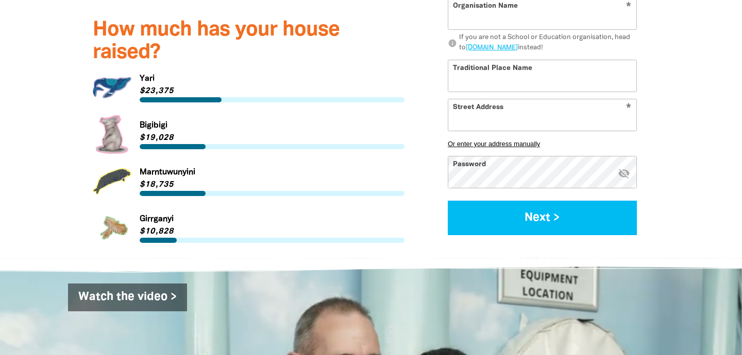
click at [164, 162] on link "Link to Marntuwunyini" at bounding box center [249, 181] width 312 height 39
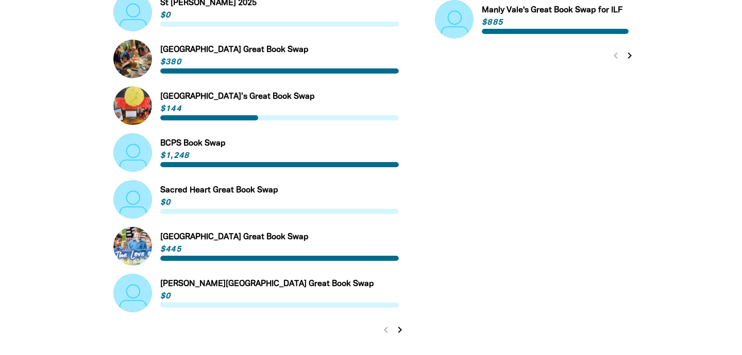
scroll to position [888, 0]
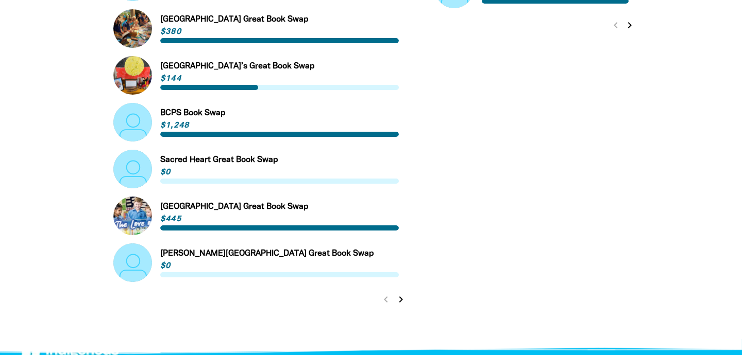
click at [399, 294] on icon "chevron_right" at bounding box center [400, 300] width 12 height 12
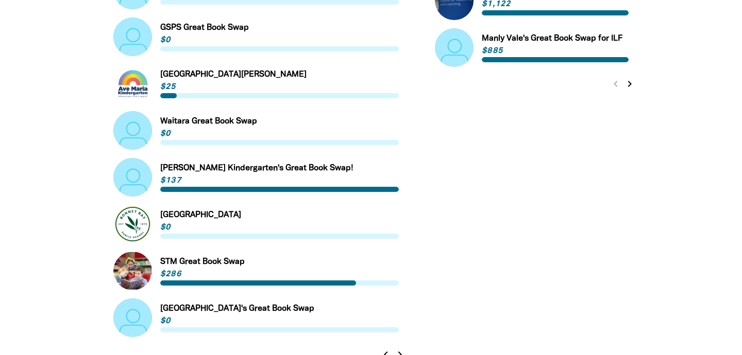
scroll to position [832, 0]
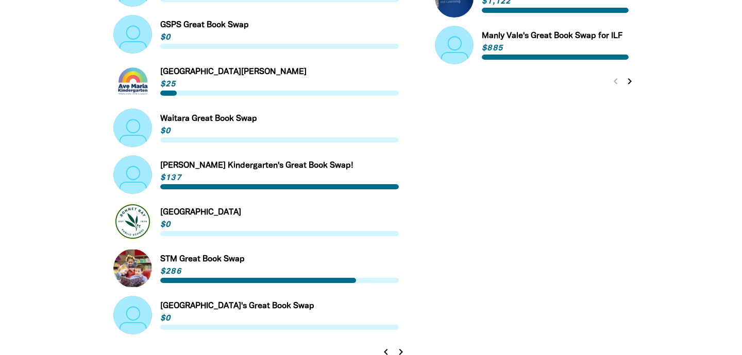
click at [402, 346] on icon "chevron_right" at bounding box center [400, 352] width 12 height 12
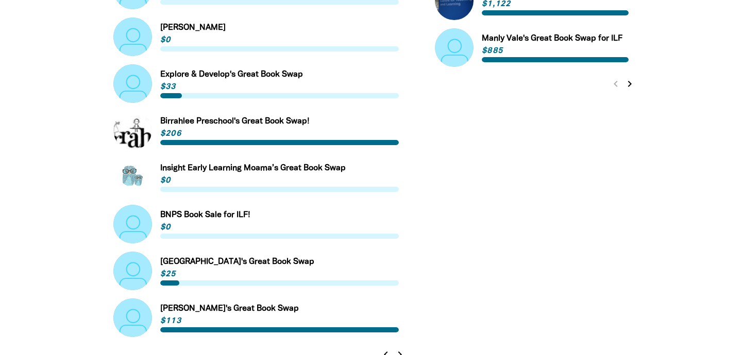
scroll to position [831, 0]
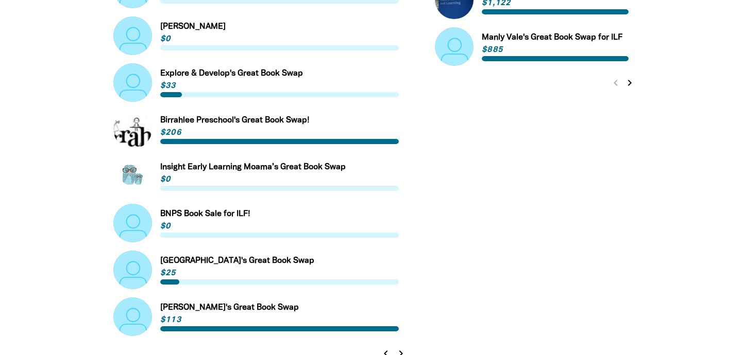
click at [402, 348] on icon "chevron_right" at bounding box center [400, 354] width 12 height 12
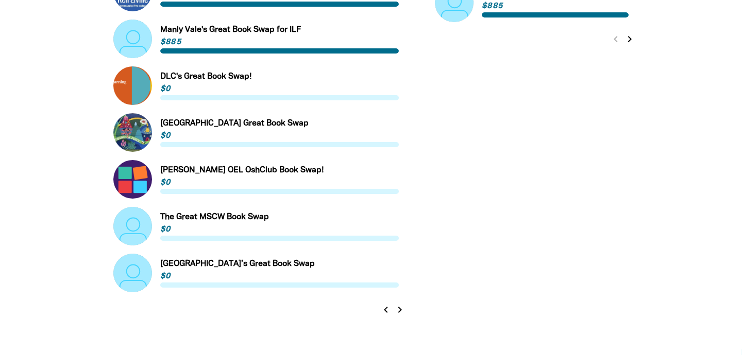
scroll to position [884, 0]
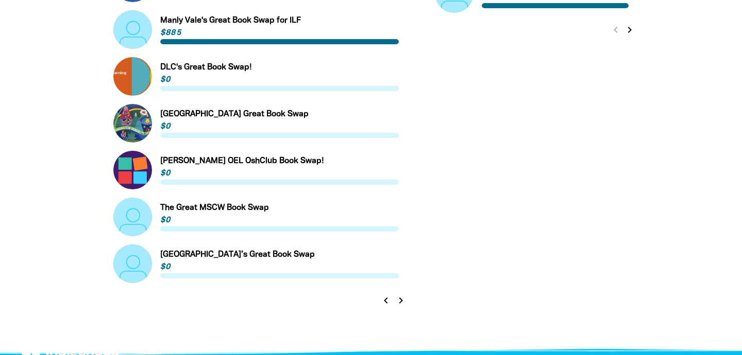
click at [400, 295] on icon "chevron_right" at bounding box center [400, 301] width 12 height 12
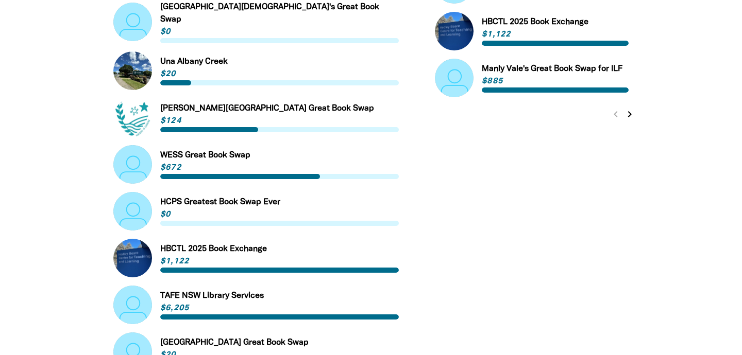
scroll to position [831, 0]
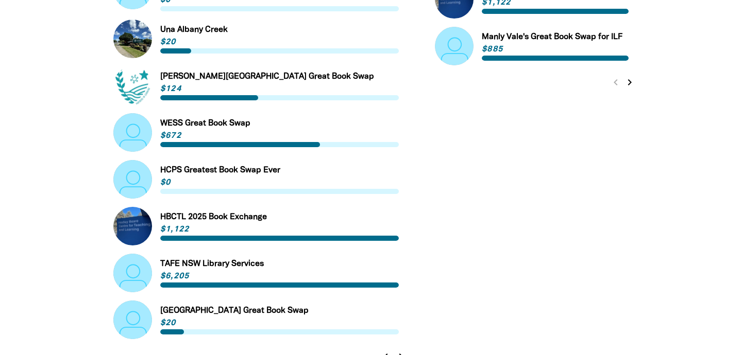
click at [403, 351] on icon "chevron_right" at bounding box center [400, 357] width 12 height 12
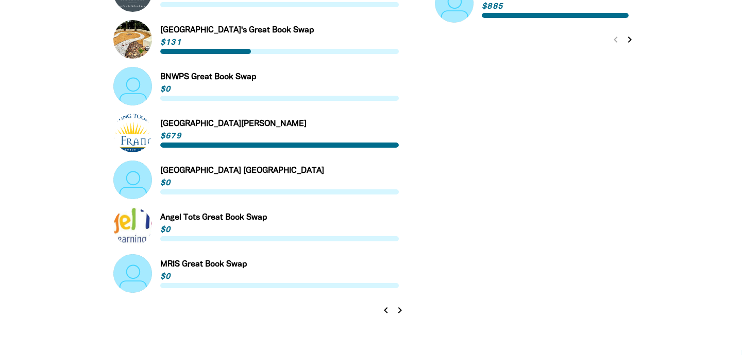
scroll to position [876, 0]
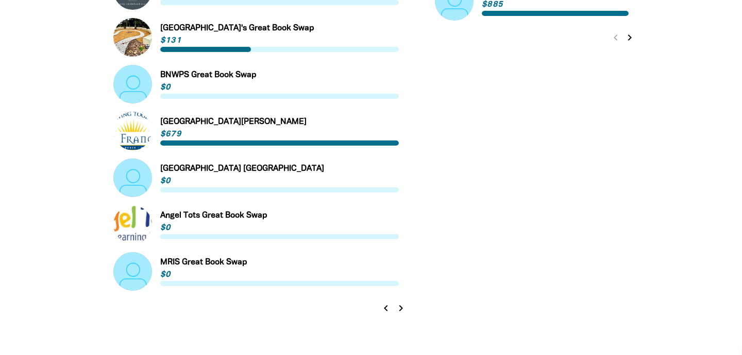
click at [400, 302] on icon "chevron_right" at bounding box center [400, 308] width 12 height 12
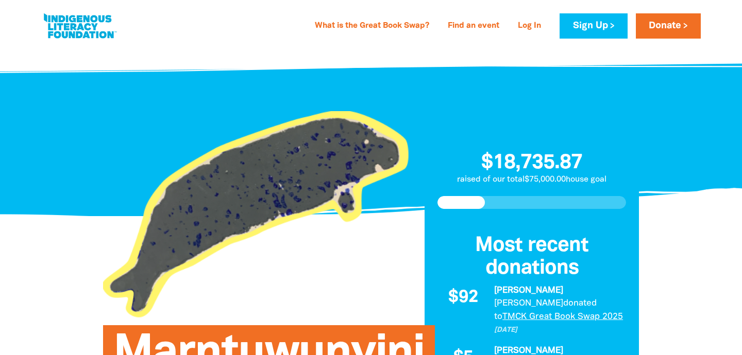
scroll to position [0, 0]
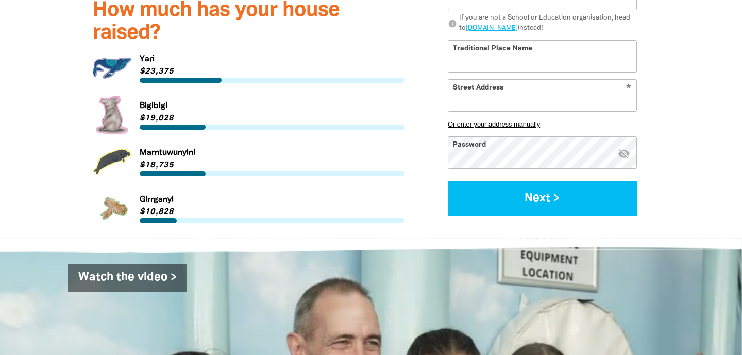
scroll to position [1440, 0]
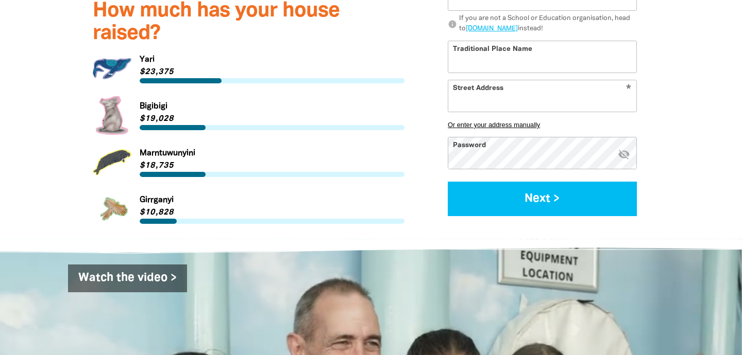
click at [114, 52] on link "Link to Yari" at bounding box center [249, 68] width 312 height 39
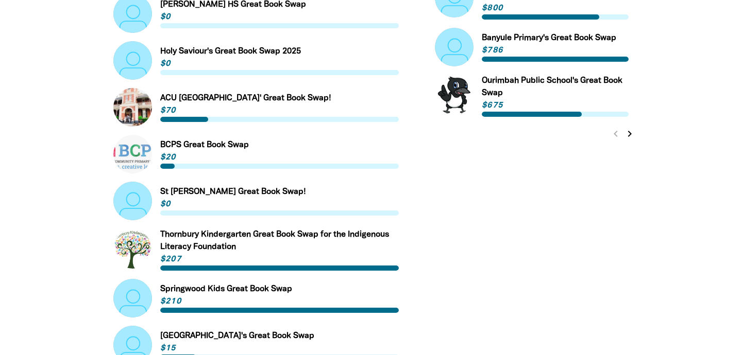
scroll to position [817, 0]
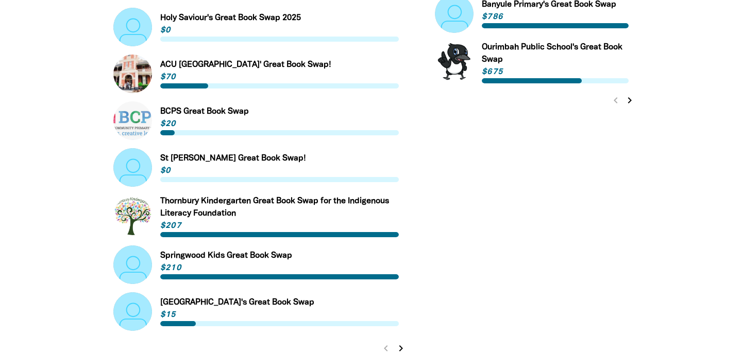
click at [401, 342] on icon "chevron_right" at bounding box center [400, 348] width 12 height 12
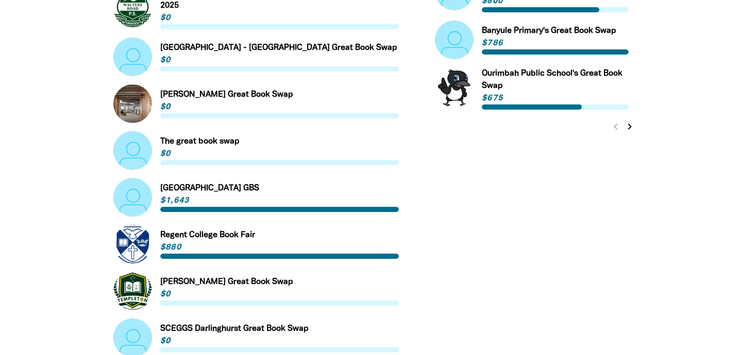
scroll to position [792, 0]
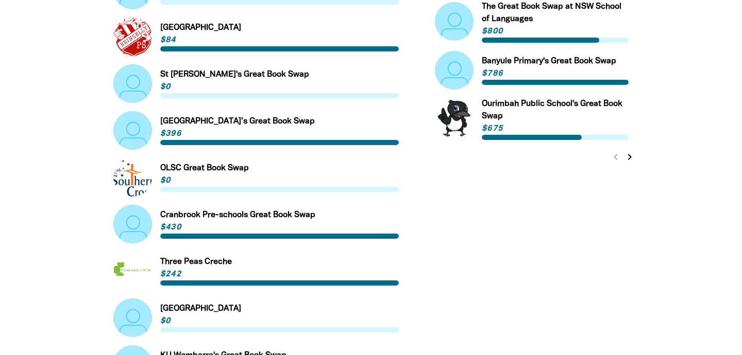
scroll to position [760, 0]
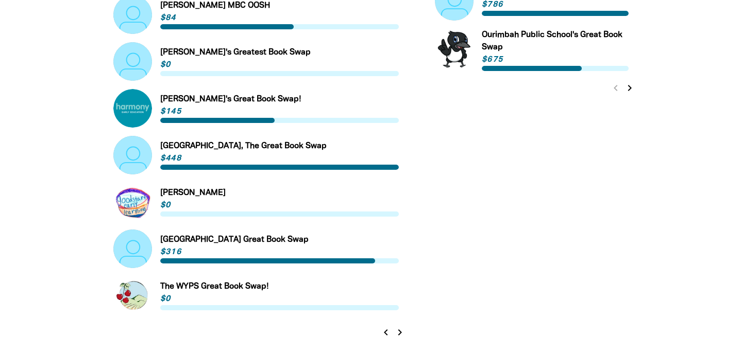
scroll to position [889, 0]
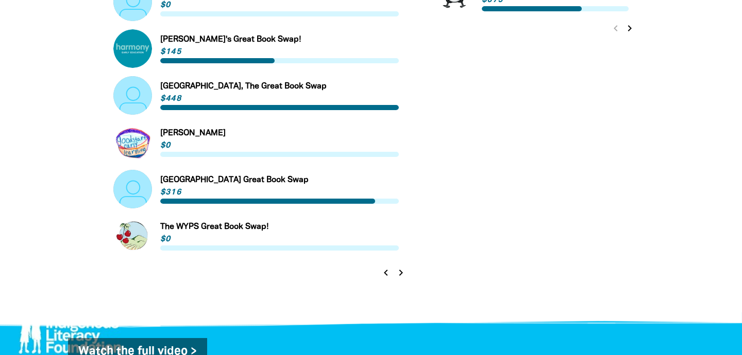
click at [400, 267] on icon "chevron_right" at bounding box center [400, 273] width 12 height 12
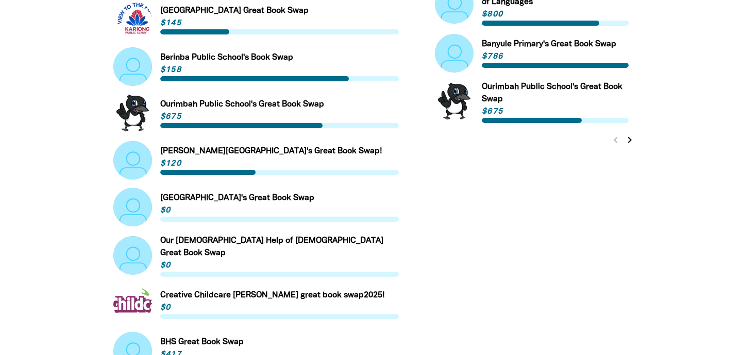
scroll to position [782, 0]
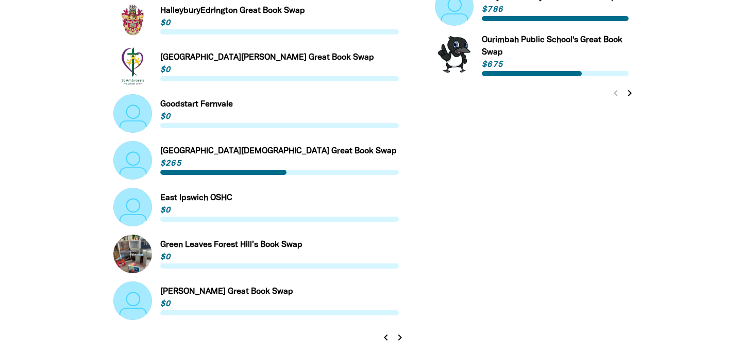
scroll to position [828, 0]
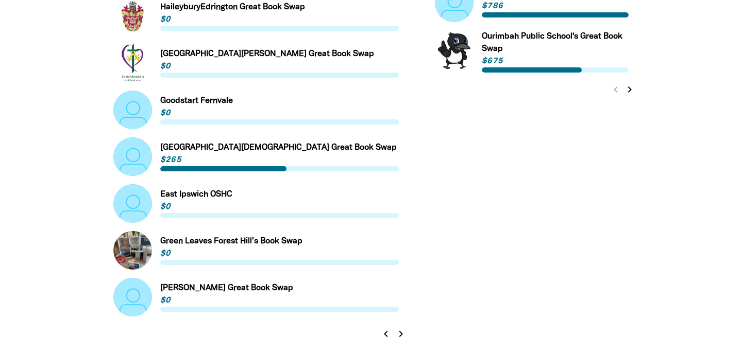
click at [402, 328] on icon "chevron_right" at bounding box center [400, 334] width 12 height 12
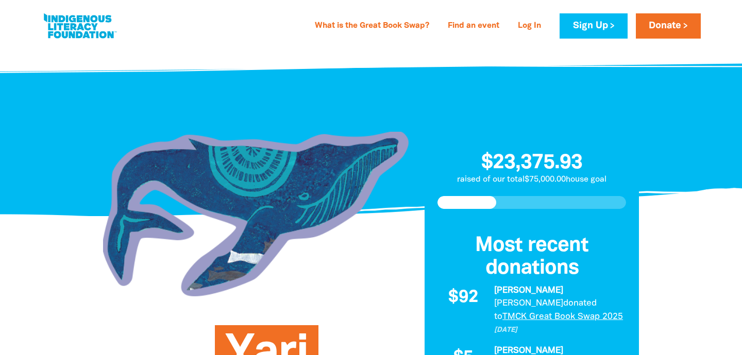
scroll to position [0, 0]
click at [464, 27] on link "Find an event" at bounding box center [473, 26] width 64 height 16
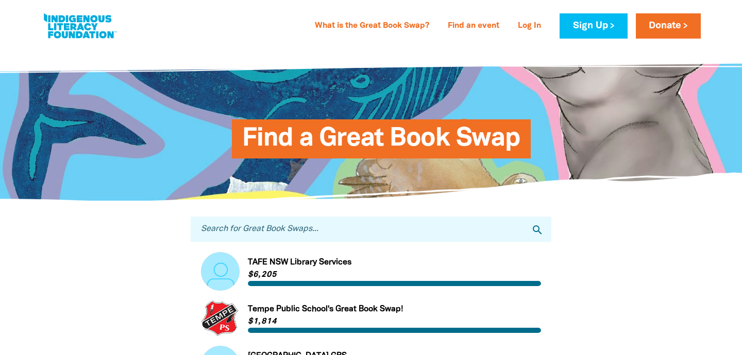
click at [265, 232] on input "Search for Great Book Swaps..." at bounding box center [371, 229] width 360 height 25
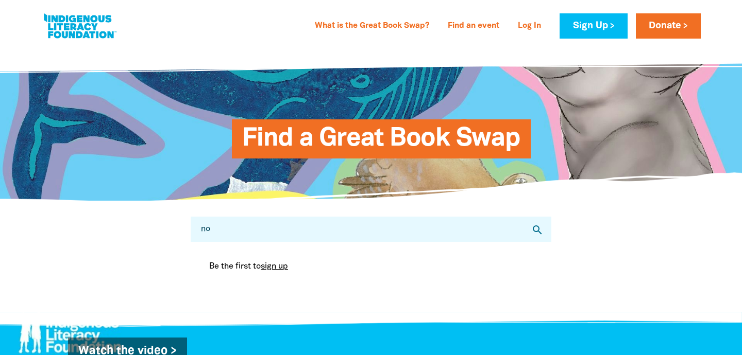
type input "n"
type input "marryatville"
click at [536, 230] on icon "search" at bounding box center [537, 230] width 12 height 12
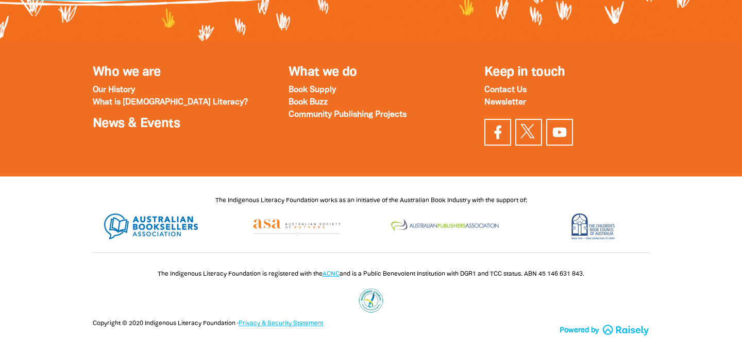
scroll to position [665, 0]
